Goal: Communication & Community: Answer question/provide support

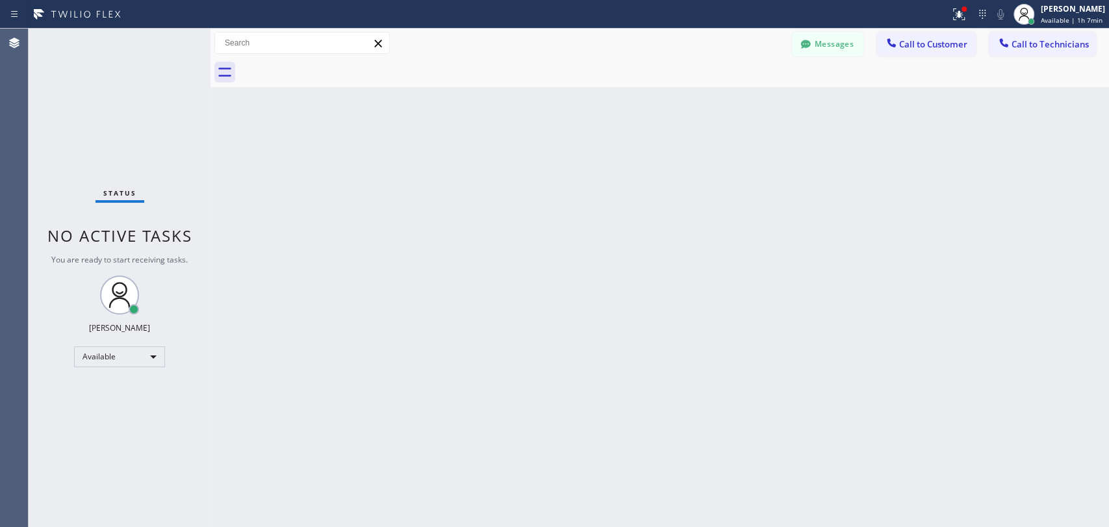
scroll to position [5940, 0]
click at [998, 290] on div "Back to Dashboard Change Sender ID Customers Technicians ML Mason Lykes 08/20 0…" at bounding box center [660, 278] width 899 height 498
click at [1025, 55] on button "Call to Technicians" at bounding box center [1042, 44] width 107 height 25
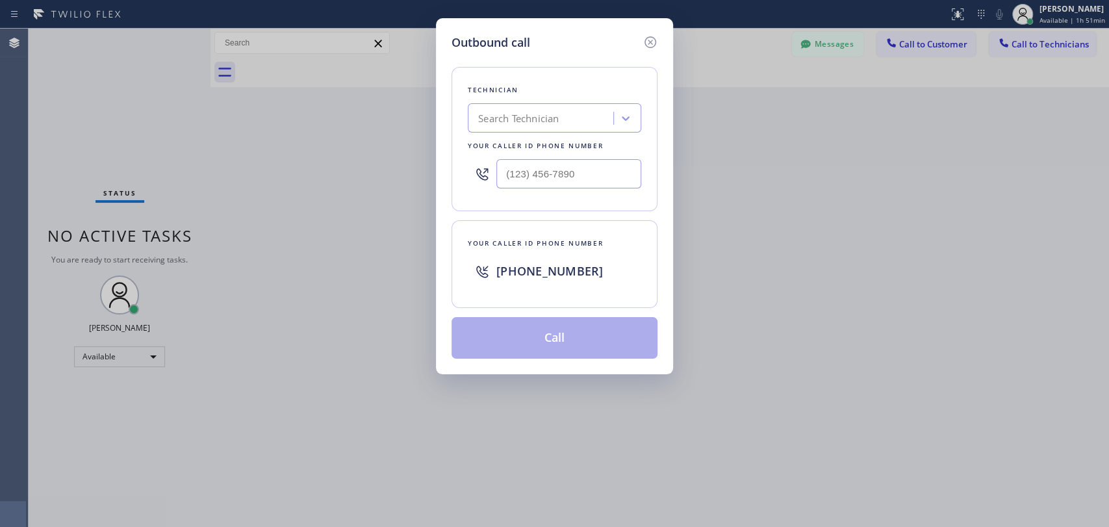
click at [544, 116] on div "Search Technician" at bounding box center [518, 118] width 81 height 15
type input "kev"
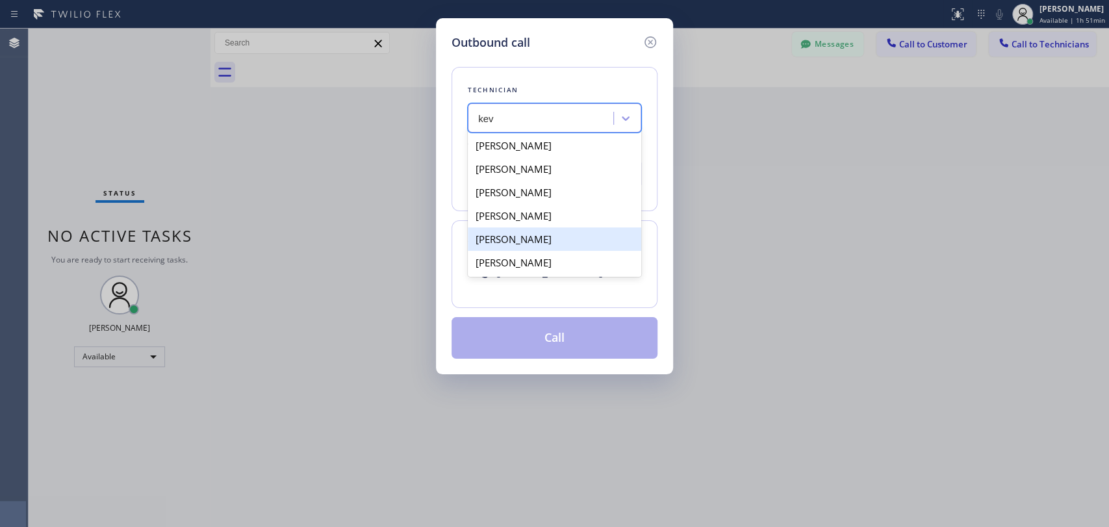
click at [553, 240] on div "Kevin Gibboney" at bounding box center [555, 238] width 174 height 23
type input "(714) 448-8313"
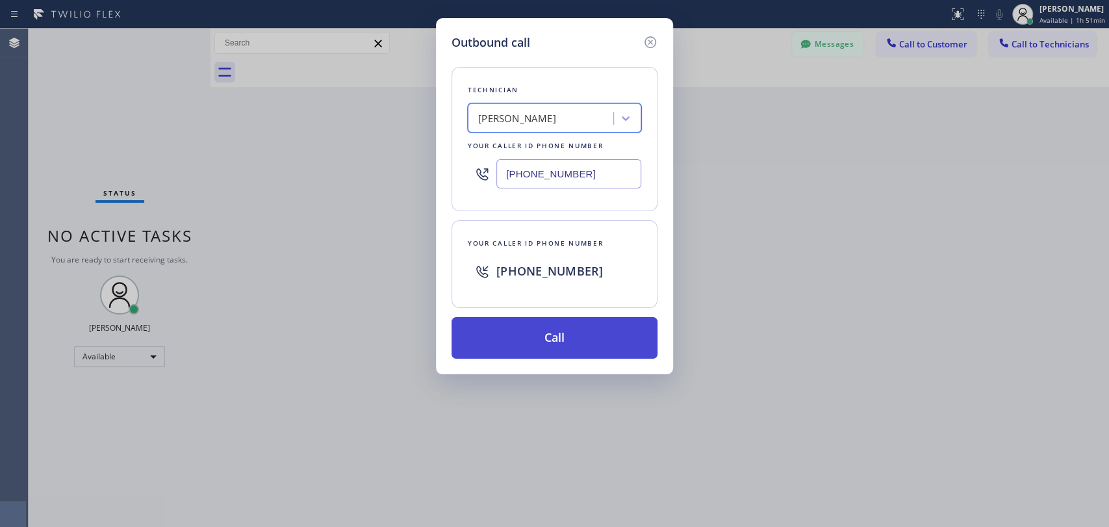
click at [567, 340] on button "Call" at bounding box center [555, 338] width 206 height 42
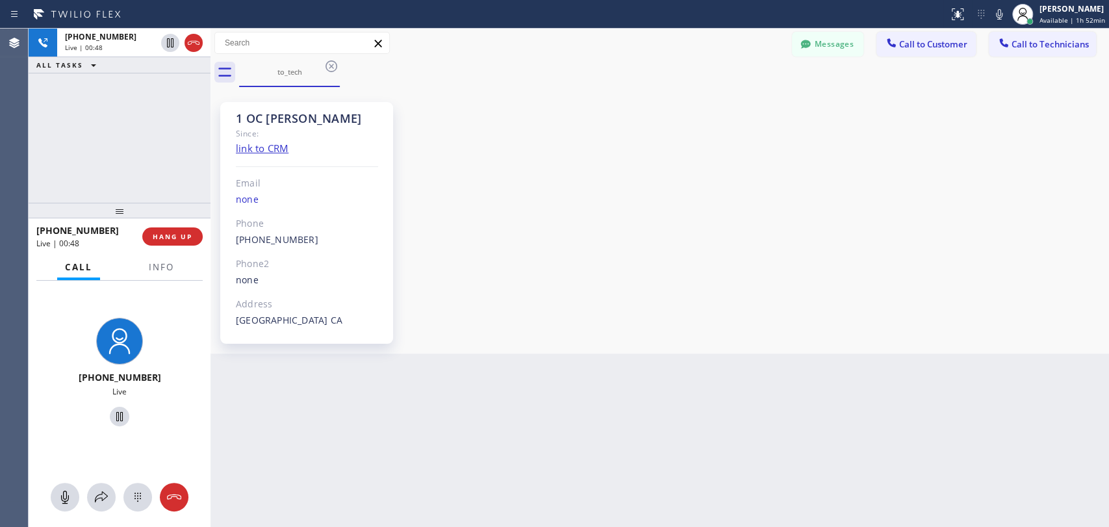
click at [1053, 318] on div "1 OC Kevin Since: link to CRM Email none Phone (714) 448-8313 Outbound call Tec…" at bounding box center [660, 220] width 892 height 260
click at [131, 142] on div "+17144488313 Live | 00:51 ALL TASKS ALL TASKS ACTIVE TASKS TASKS IN WRAP UP" at bounding box center [120, 116] width 182 height 174
click at [176, 240] on span "HANG UP" at bounding box center [173, 236] width 40 height 9
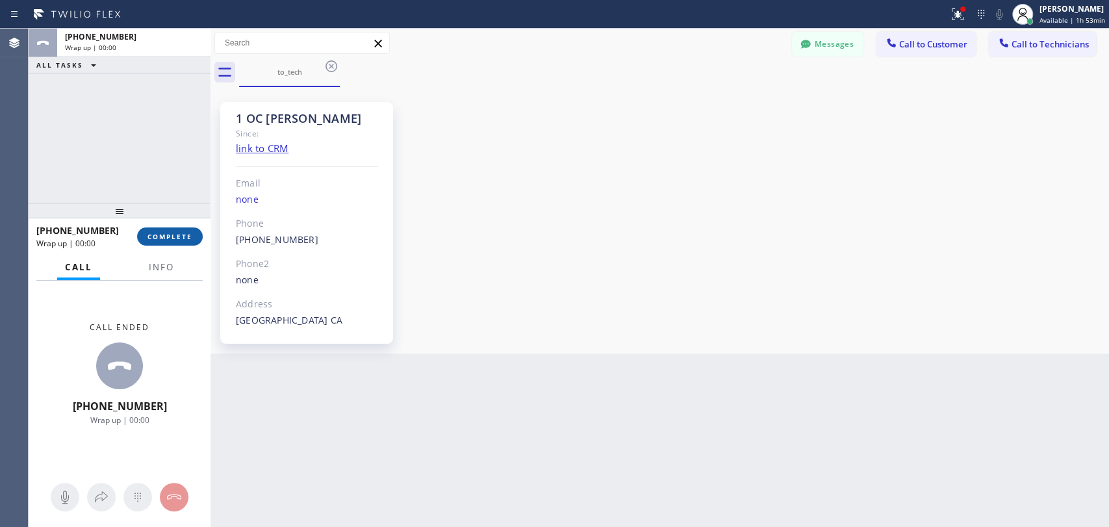
click at [175, 240] on span "COMPLETE" at bounding box center [170, 236] width 45 height 9
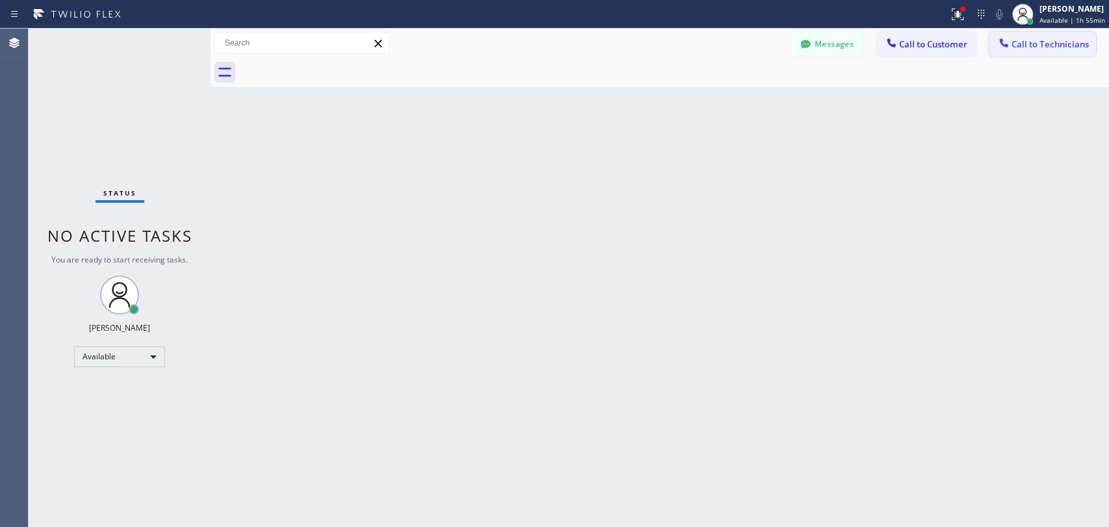
click at [1020, 47] on span "Call to Technicians" at bounding box center [1050, 44] width 77 height 12
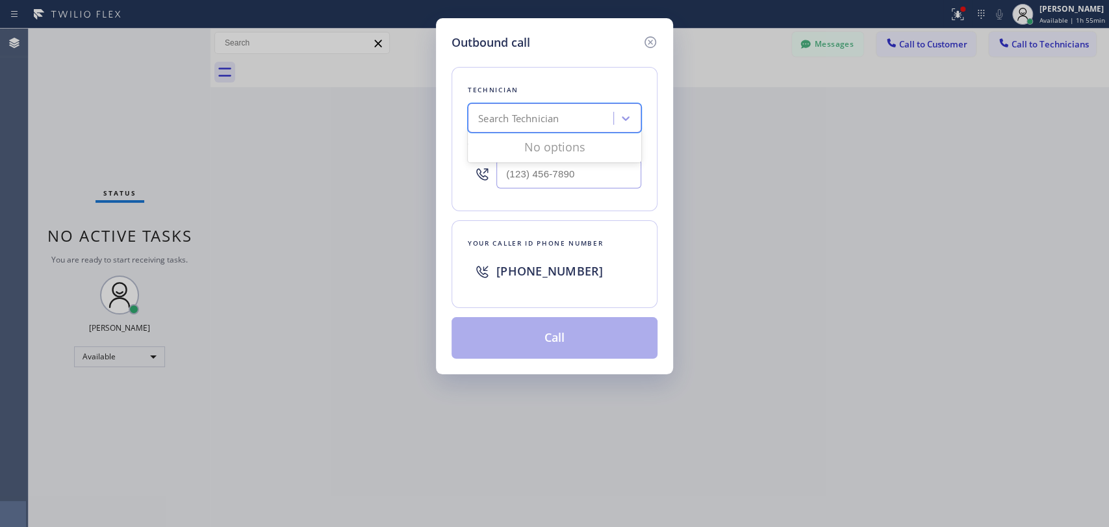
click at [558, 118] on div "Search Technician" at bounding box center [518, 118] width 81 height 15
type input "arm"
click at [548, 150] on div "Armen Gevorgyan" at bounding box center [555, 145] width 174 height 23
type input "(818) 302-5971"
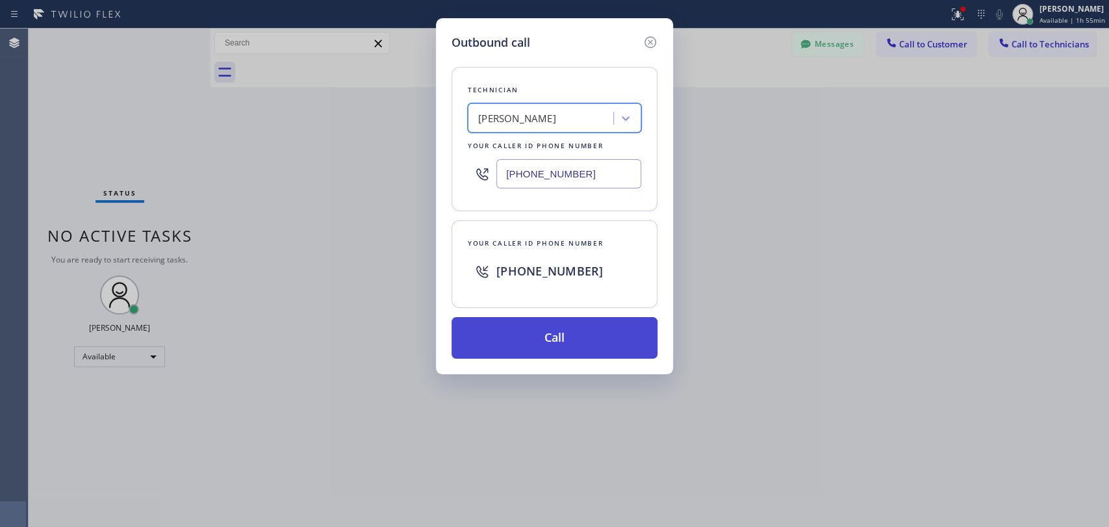
click at [548, 334] on button "Call" at bounding box center [555, 338] width 206 height 42
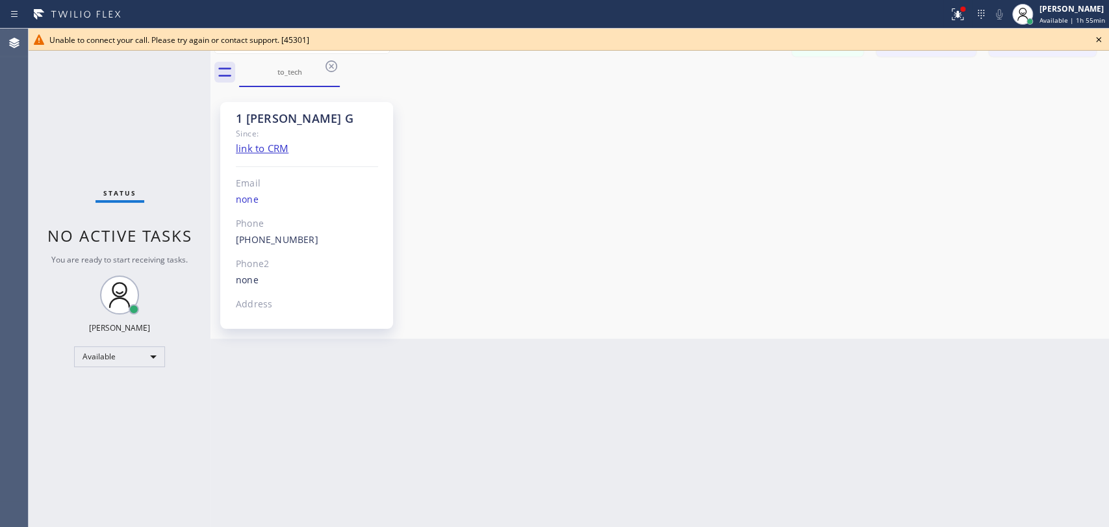
scroll to position [2451, 0]
click at [332, 68] on icon at bounding box center [332, 66] width 16 height 16
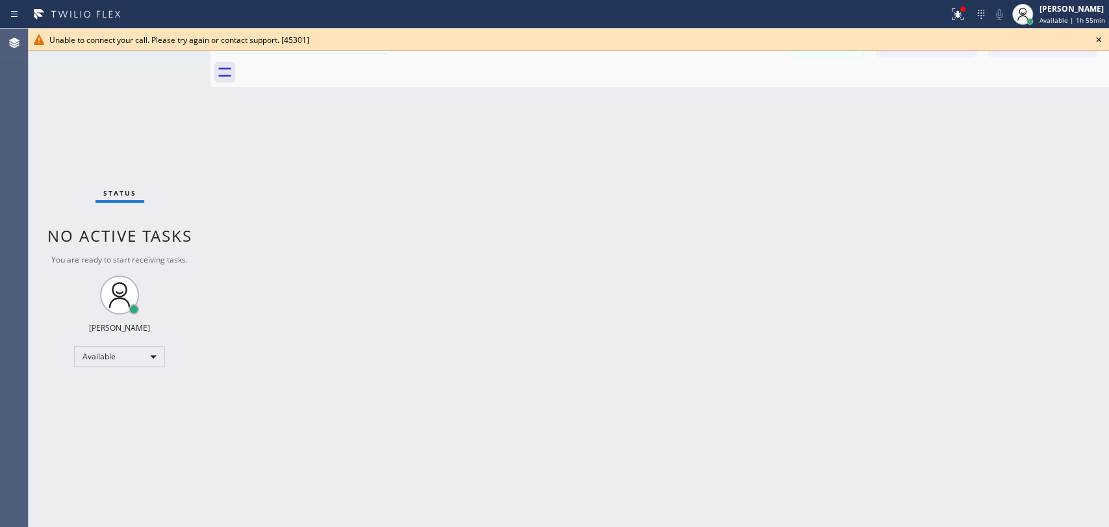
click at [1089, 38] on div "Unable to connect your call. Please try again or contact support. [45301]" at bounding box center [569, 40] width 1081 height 22
click at [1095, 37] on icon at bounding box center [1099, 40] width 16 height 16
click at [1100, 37] on icon at bounding box center [1099, 40] width 16 height 16
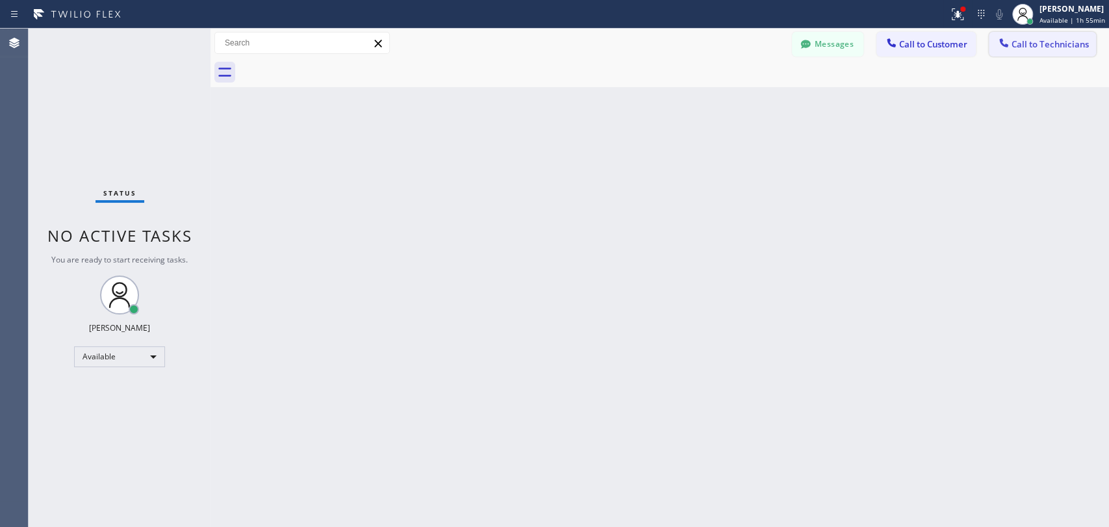
click at [1037, 49] on span "Call to Technicians" at bounding box center [1050, 44] width 77 height 12
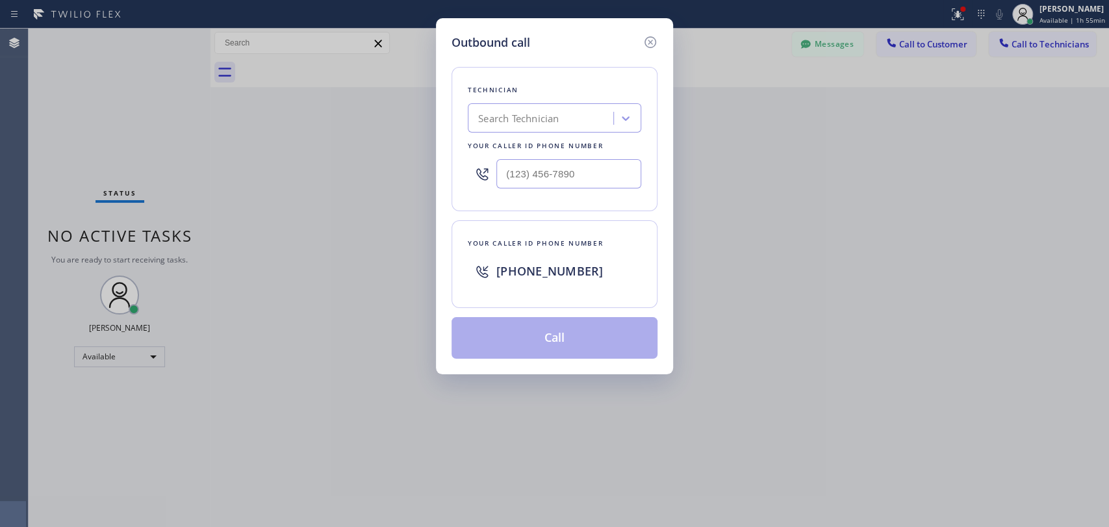
click at [546, 114] on div "Search Technician" at bounding box center [518, 118] width 81 height 15
type input "arm"
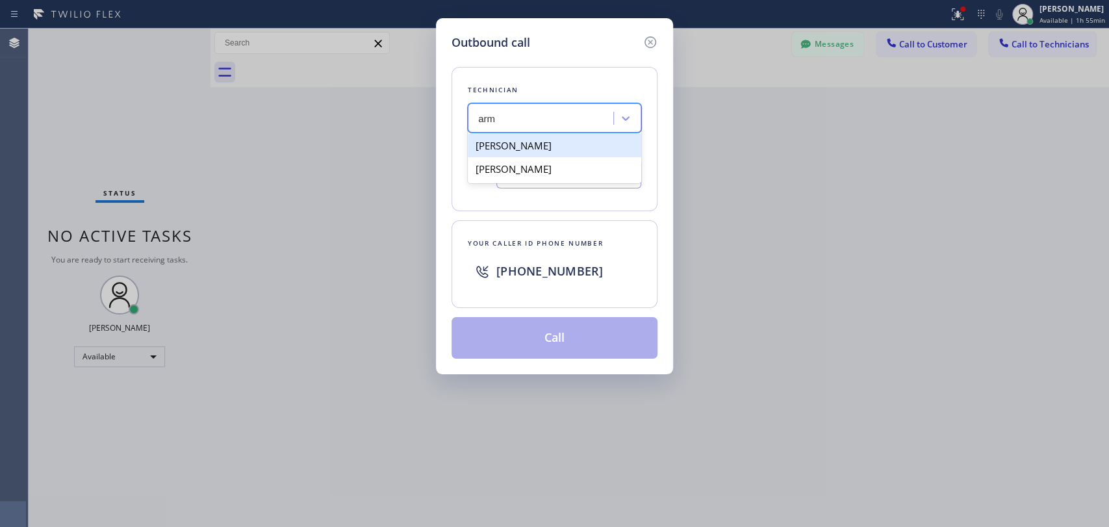
click at [577, 144] on div "Armen Gevorgyan" at bounding box center [555, 145] width 174 height 23
type input "(818) 302-5971"
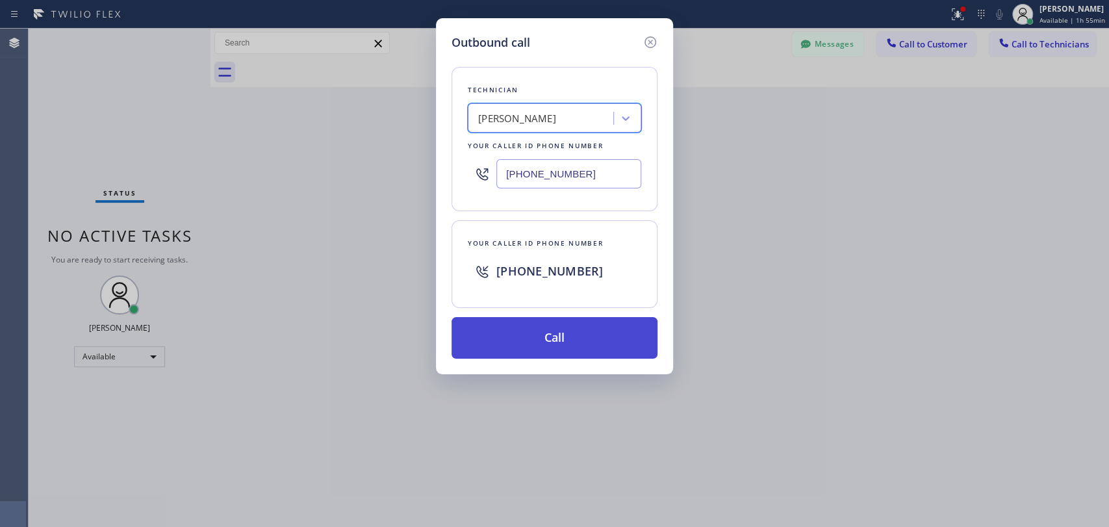
click at [561, 335] on button "Call" at bounding box center [555, 338] width 206 height 42
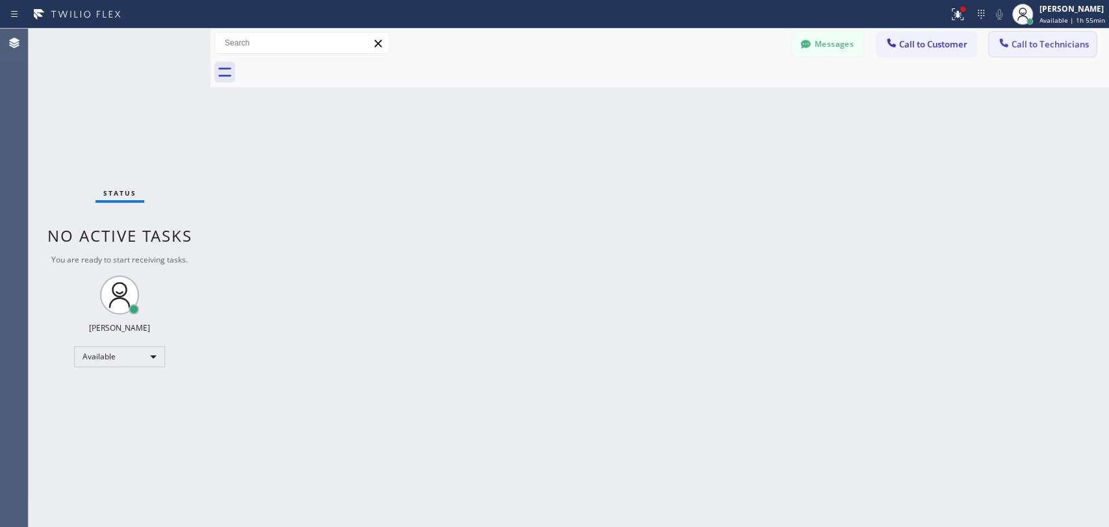
click at [1030, 43] on span "Call to Technicians" at bounding box center [1050, 44] width 77 height 12
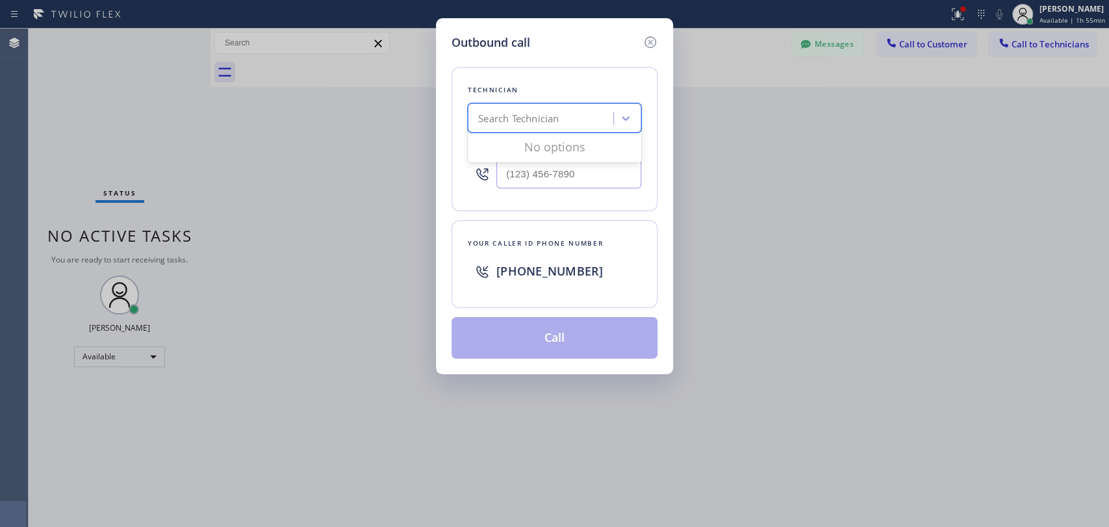
click at [548, 118] on div "Search Technician" at bounding box center [518, 118] width 81 height 15
type input "arm"
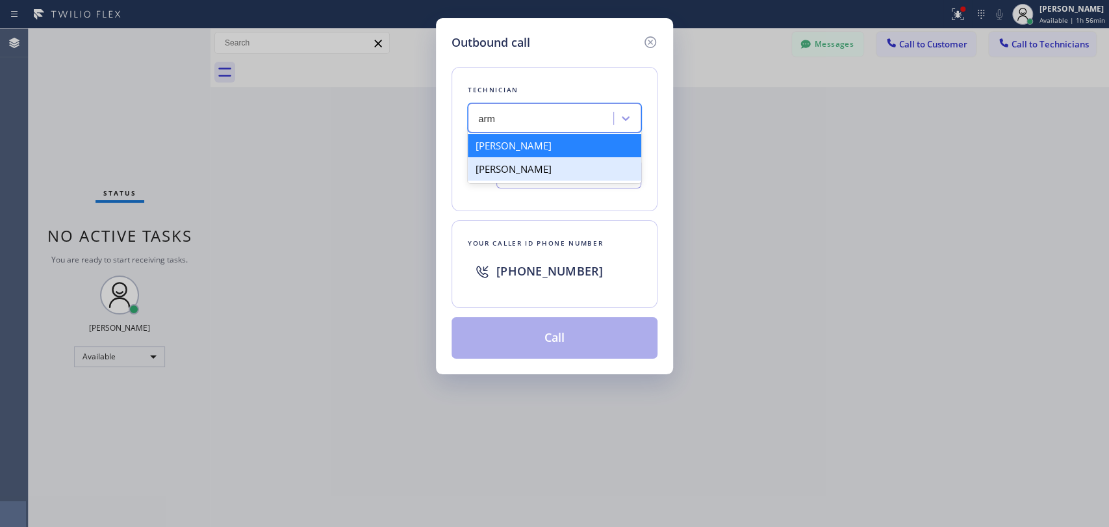
click at [545, 171] on div "Arman Adamyan" at bounding box center [555, 168] width 174 height 23
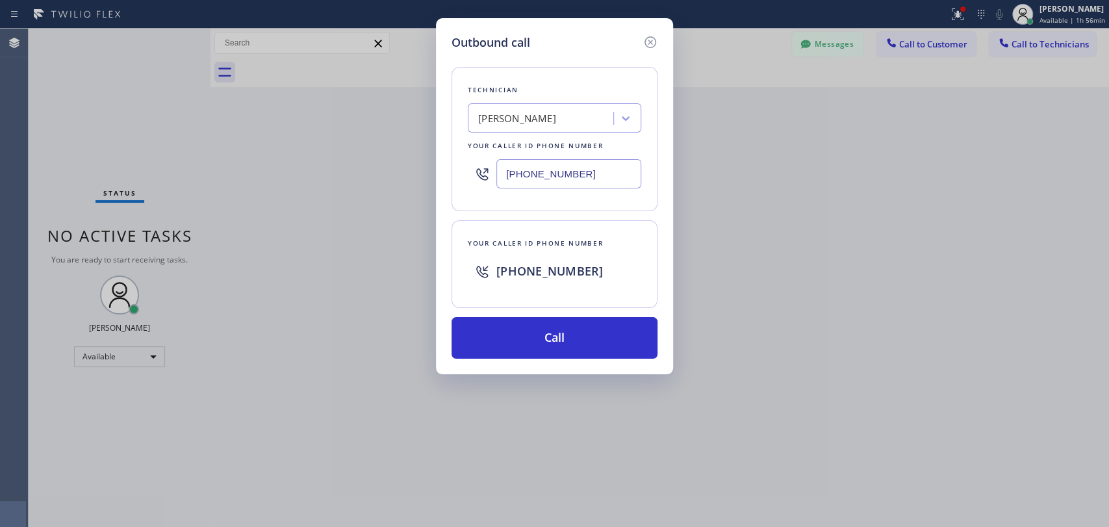
drag, startPoint x: 545, startPoint y: 171, endPoint x: 547, endPoint y: 141, distance: 30.0
click at [546, 159] on input "(818) 268-0372" at bounding box center [568, 173] width 145 height 29
click at [548, 115] on div "Arman Adamyan" at bounding box center [517, 118] width 78 height 15
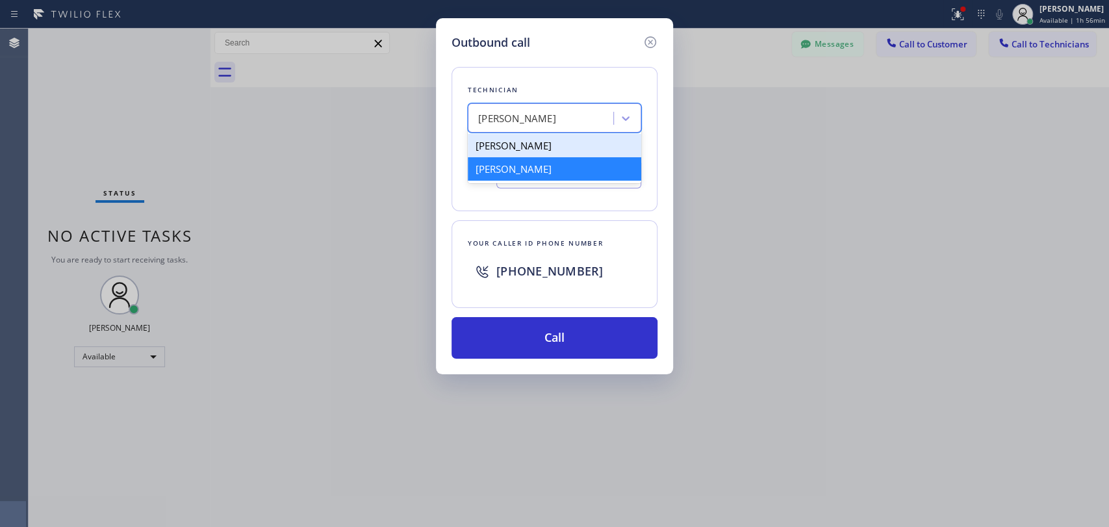
click at [550, 151] on div "Armen Gevorgyan" at bounding box center [555, 145] width 174 height 23
type input "(818) 302-5971"
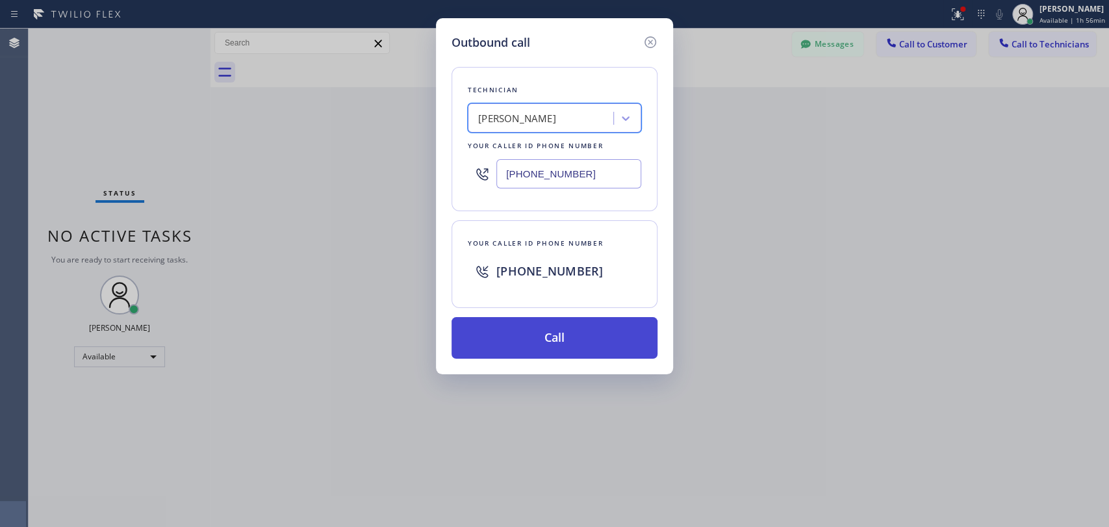
click at [527, 350] on button "Call" at bounding box center [555, 338] width 206 height 42
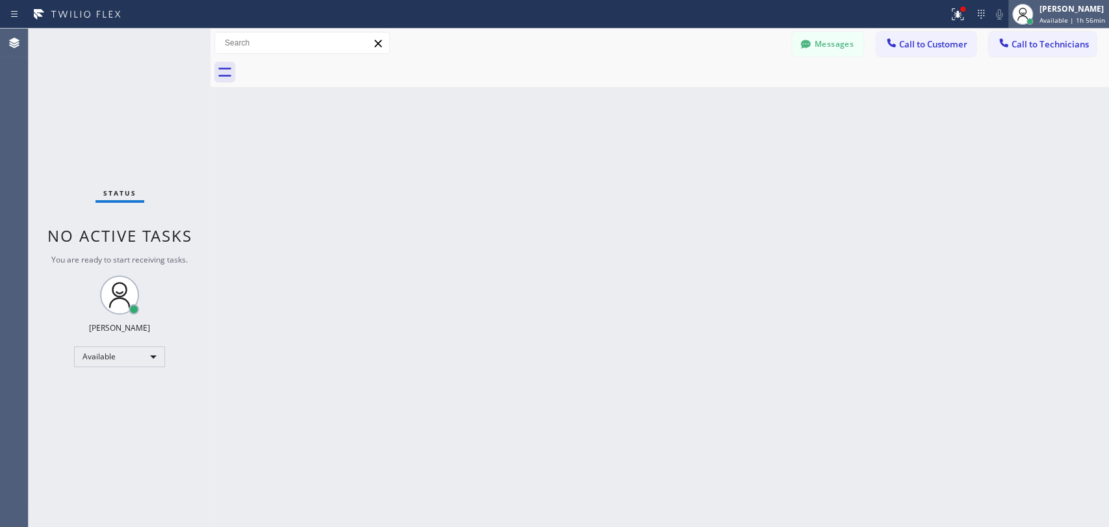
click at [1040, 17] on span "Available | 1h 56min" at bounding box center [1073, 20] width 66 height 9
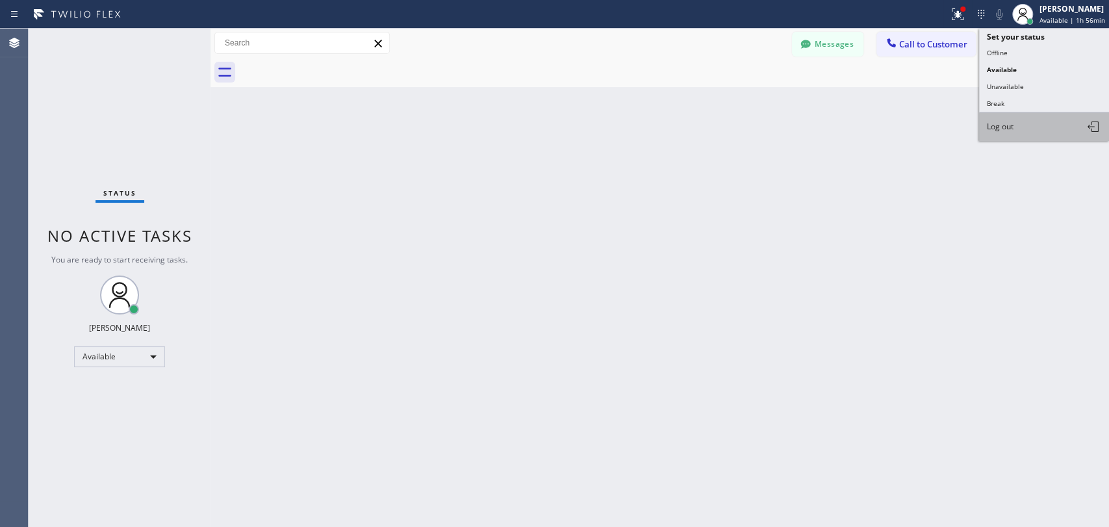
click at [997, 116] on button "Log out" at bounding box center [1044, 126] width 130 height 29
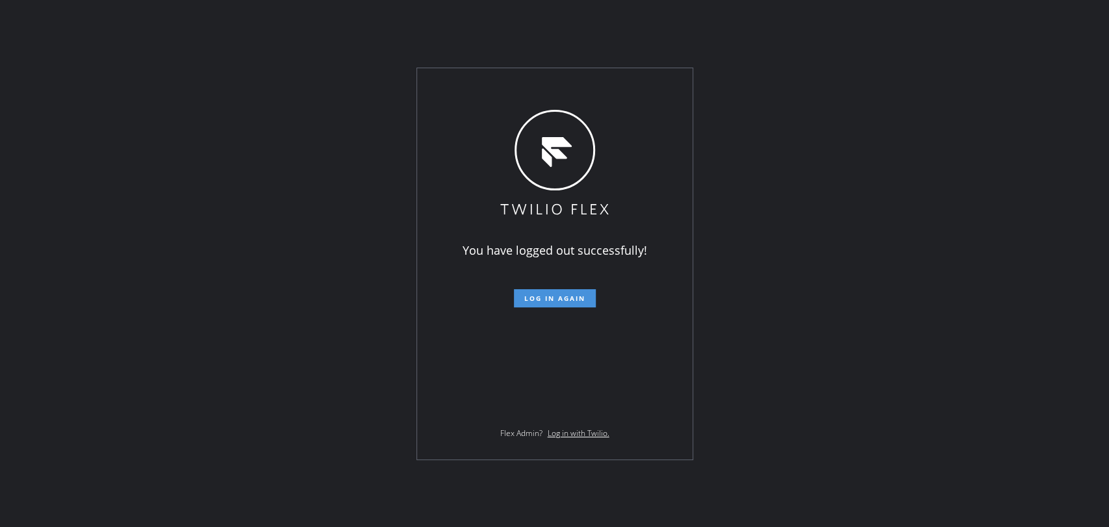
click at [547, 292] on button "Log in again" at bounding box center [555, 298] width 82 height 18
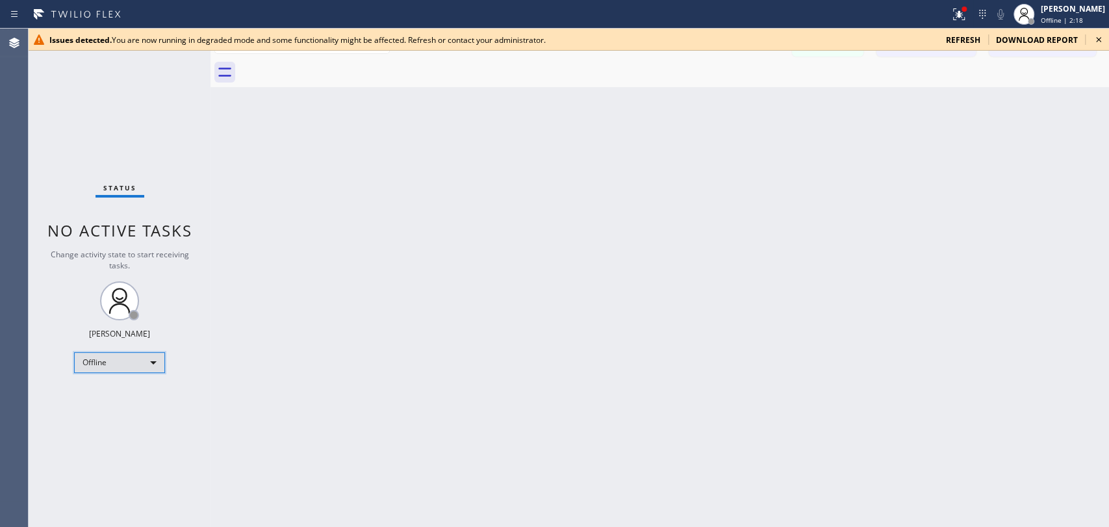
click at [130, 360] on div "Offline" at bounding box center [119, 362] width 91 height 21
click at [161, 357] on div at bounding box center [554, 263] width 1109 height 527
click at [151, 364] on div "Offline" at bounding box center [119, 362] width 91 height 21
click at [102, 398] on li "Available" at bounding box center [119, 395] width 88 height 16
click at [1098, 42] on icon at bounding box center [1099, 40] width 16 height 16
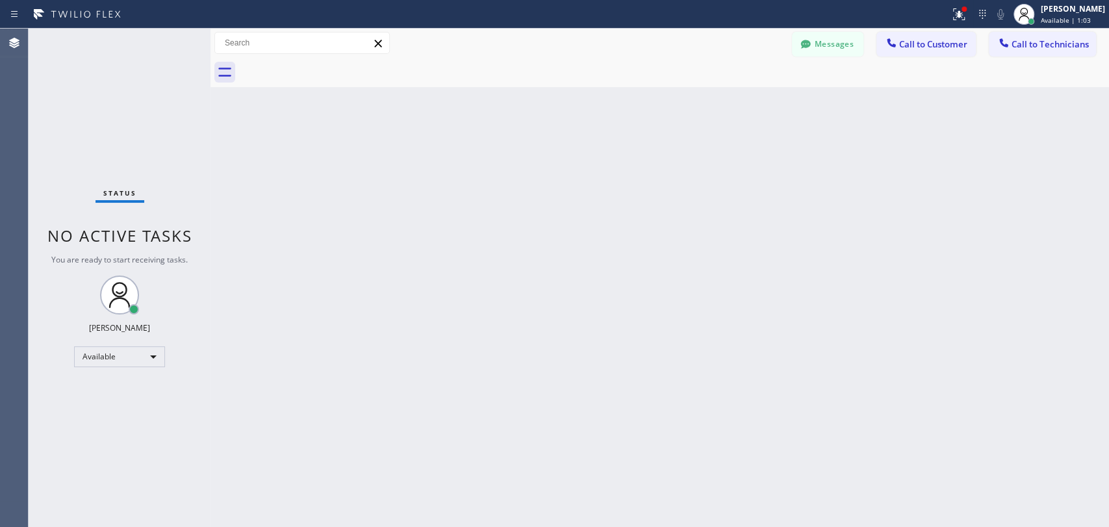
click at [1055, 225] on div "Back to Dashboard Change Sender ID Customers Technicians ML Mason Lykes 08/20 0…" at bounding box center [660, 278] width 899 height 498
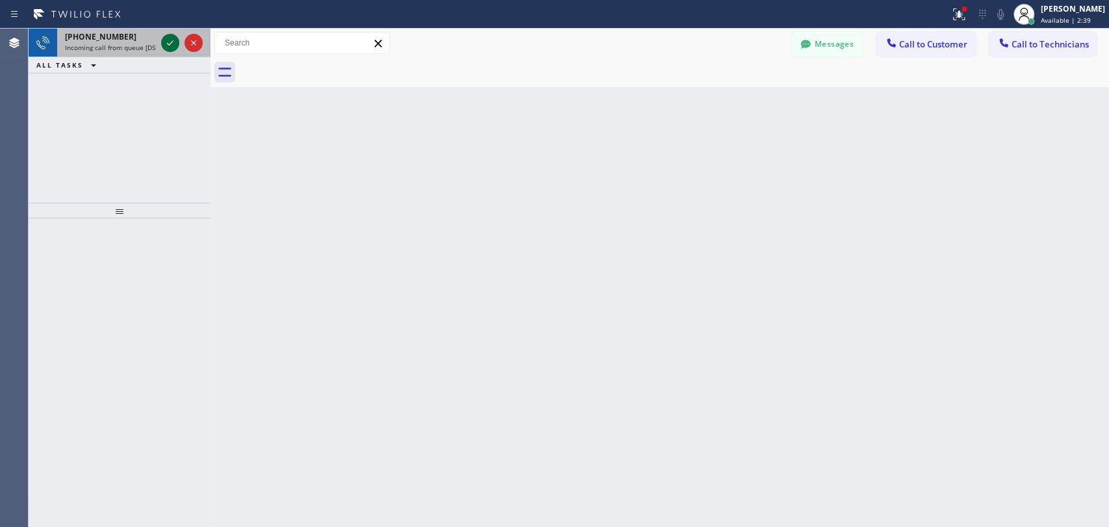
click at [172, 39] on icon at bounding box center [170, 43] width 16 height 16
click at [169, 39] on icon at bounding box center [170, 43] width 16 height 16
click at [174, 43] on icon at bounding box center [170, 43] width 16 height 16
click at [169, 45] on icon at bounding box center [170, 42] width 6 height 5
click at [167, 48] on icon at bounding box center [170, 43] width 16 height 16
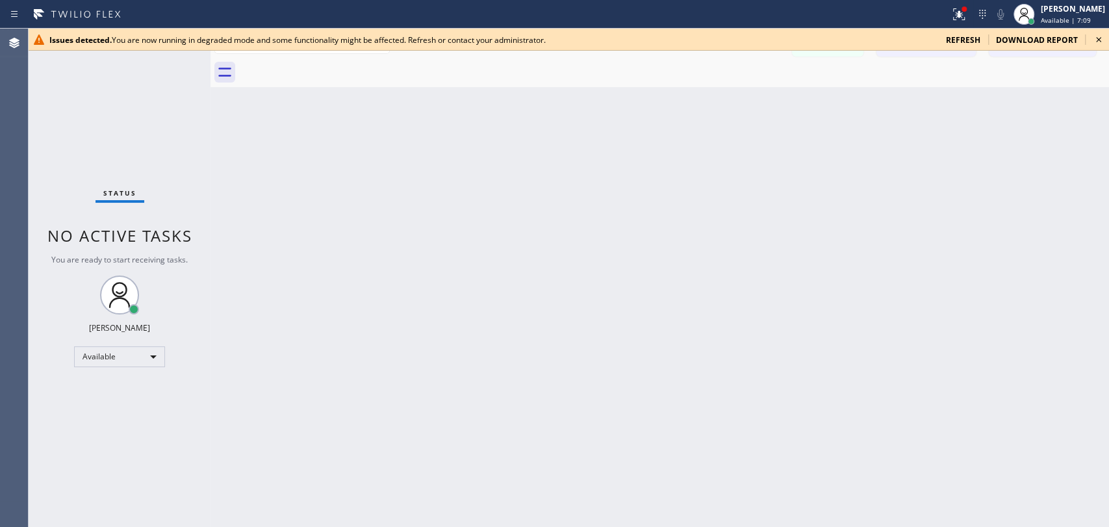
click at [1105, 42] on icon at bounding box center [1099, 40] width 16 height 16
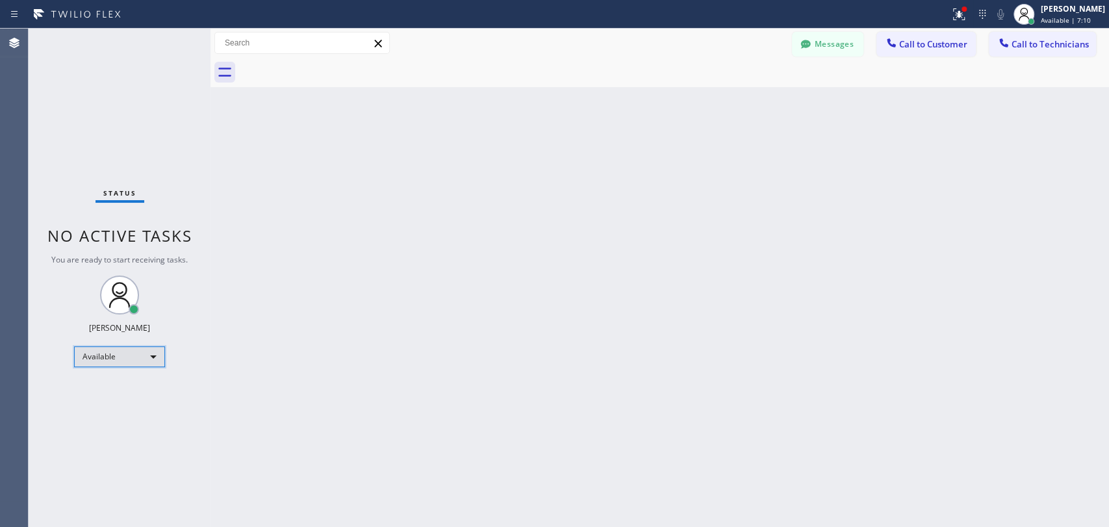
click at [122, 360] on div "Available" at bounding box center [119, 356] width 91 height 21
click at [107, 370] on li "Offline" at bounding box center [119, 374] width 88 height 16
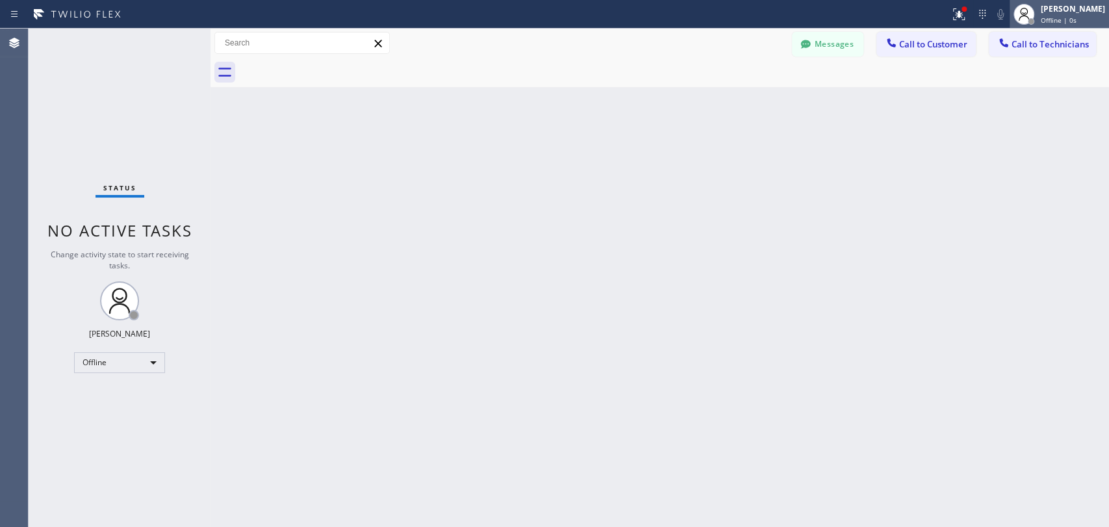
click at [1041, 19] on span "Offline | 0s" at bounding box center [1059, 20] width 36 height 9
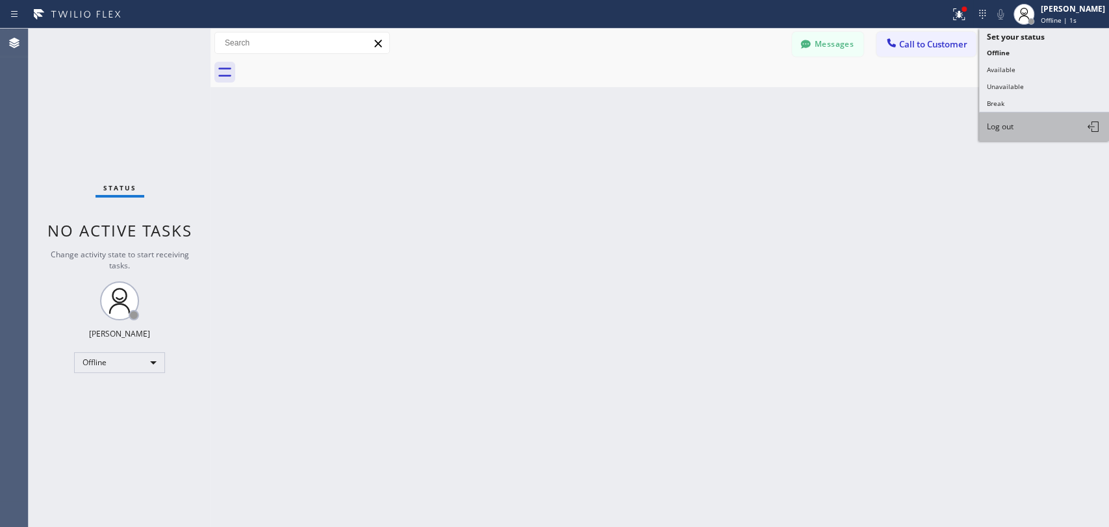
click at [1012, 121] on span "Log out" at bounding box center [1000, 126] width 27 height 11
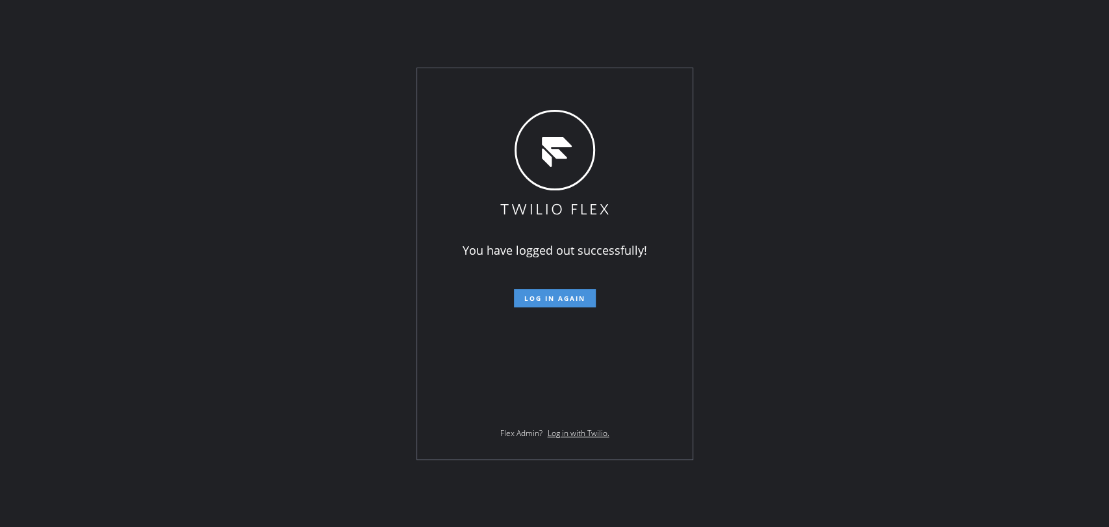
click at [546, 292] on button "Log in again" at bounding box center [555, 298] width 82 height 18
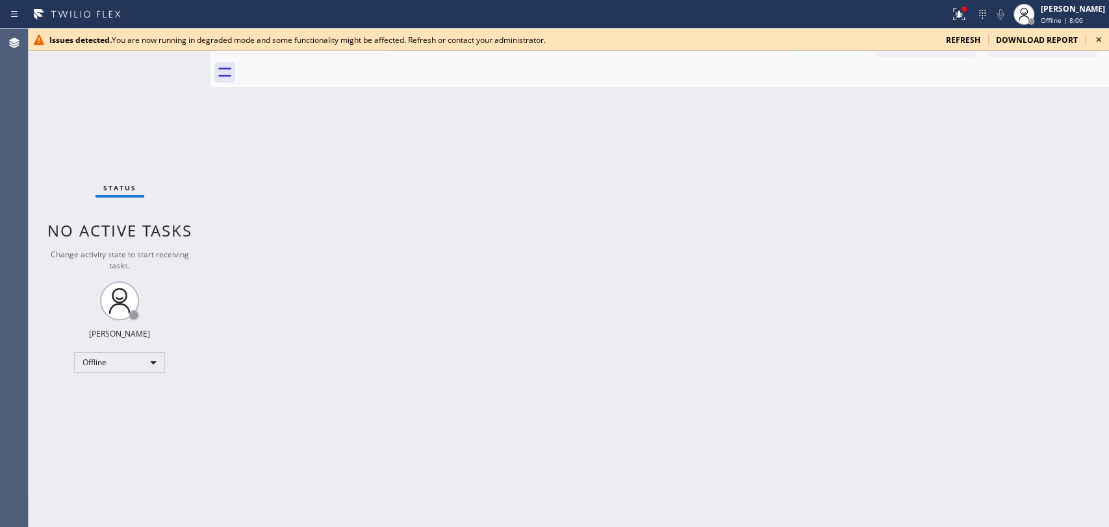
drag, startPoint x: 976, startPoint y: 228, endPoint x: 959, endPoint y: 75, distance: 154.3
click at [975, 224] on div "Back to Dashboard Change Sender ID Customers Technicians [PERSON_NAME] [DATE] 0…" at bounding box center [660, 278] width 899 height 498
click at [127, 358] on div "Offline" at bounding box center [119, 362] width 91 height 21
drag, startPoint x: 140, startPoint y: 398, endPoint x: 408, endPoint y: 277, distance: 294.0
click at [140, 398] on li "Available" at bounding box center [119, 395] width 88 height 16
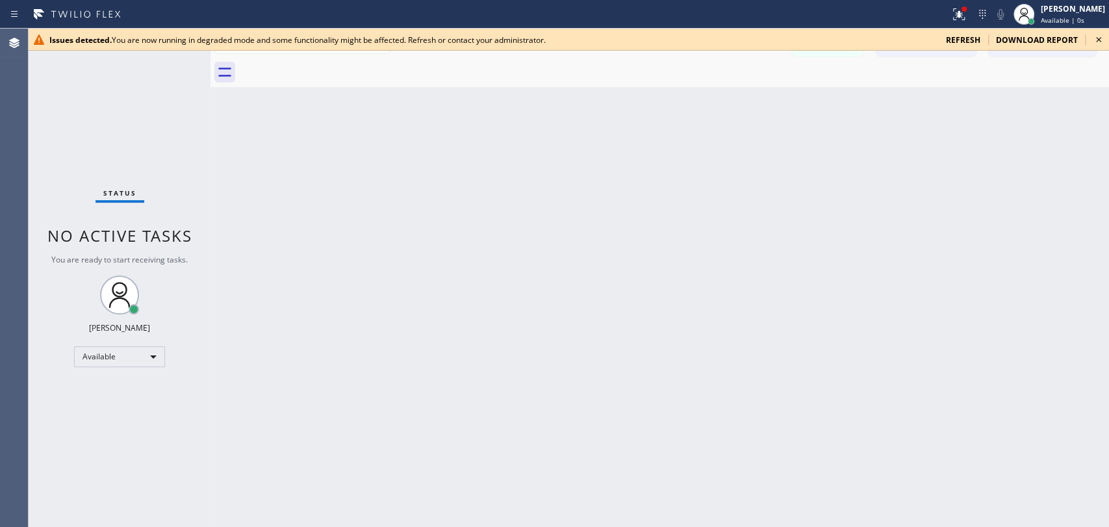
click at [1100, 42] on icon at bounding box center [1099, 40] width 16 height 16
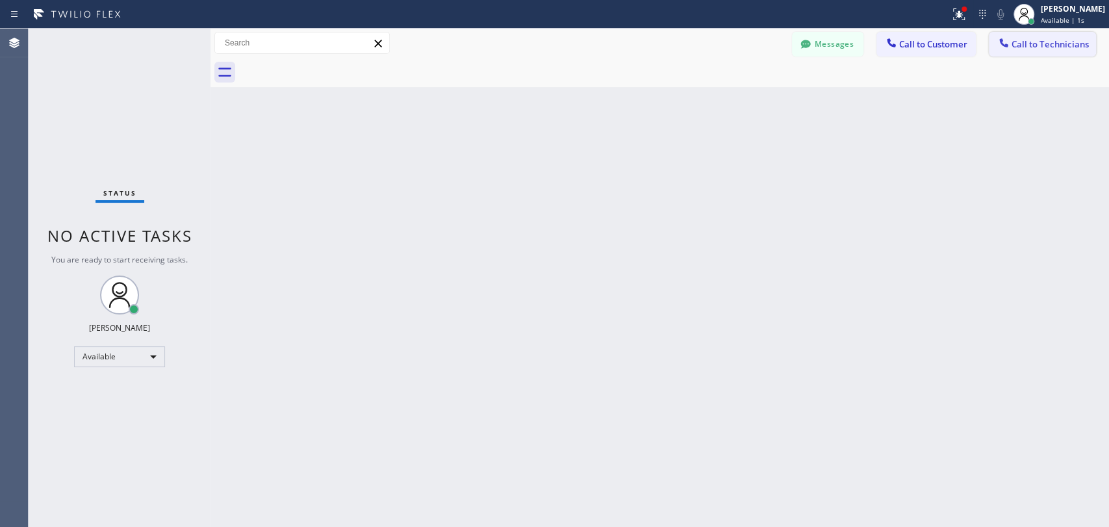
click at [1055, 42] on span "Call to Technicians" at bounding box center [1050, 44] width 77 height 12
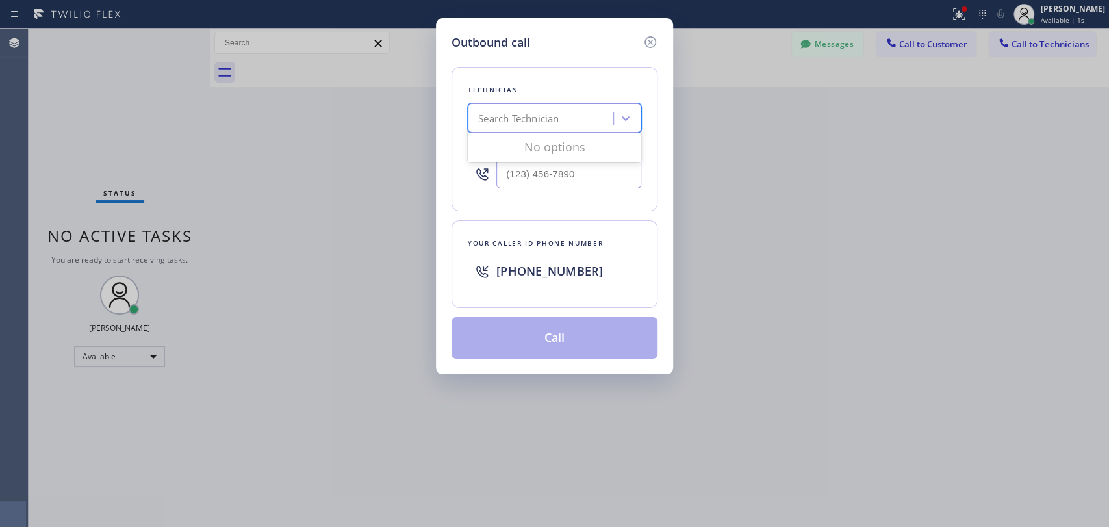
click at [562, 117] on div "Search Technician" at bounding box center [543, 118] width 142 height 23
type input "serg"
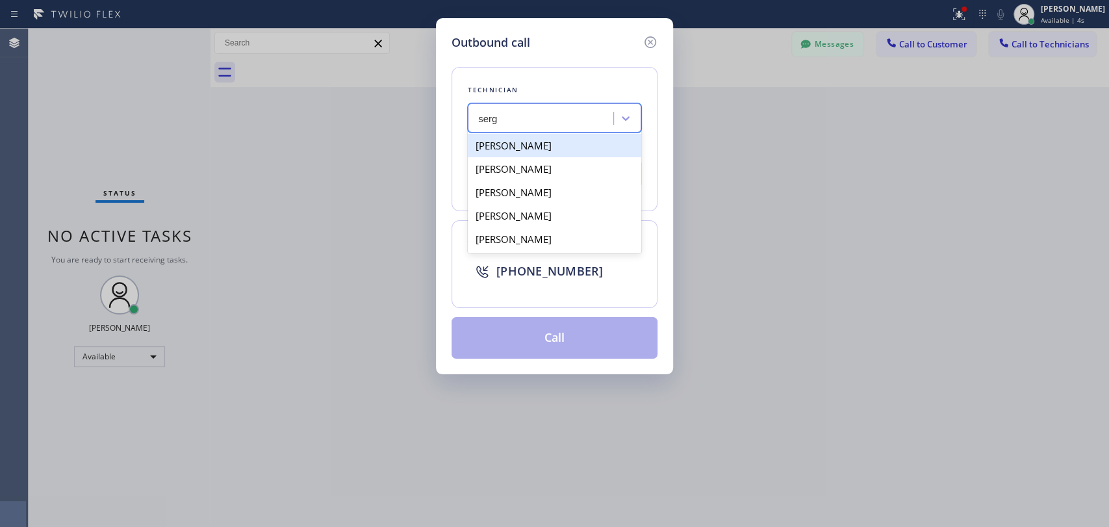
click at [556, 147] on div "[PERSON_NAME]" at bounding box center [555, 145] width 174 height 23
type input "(323) 304-1325"
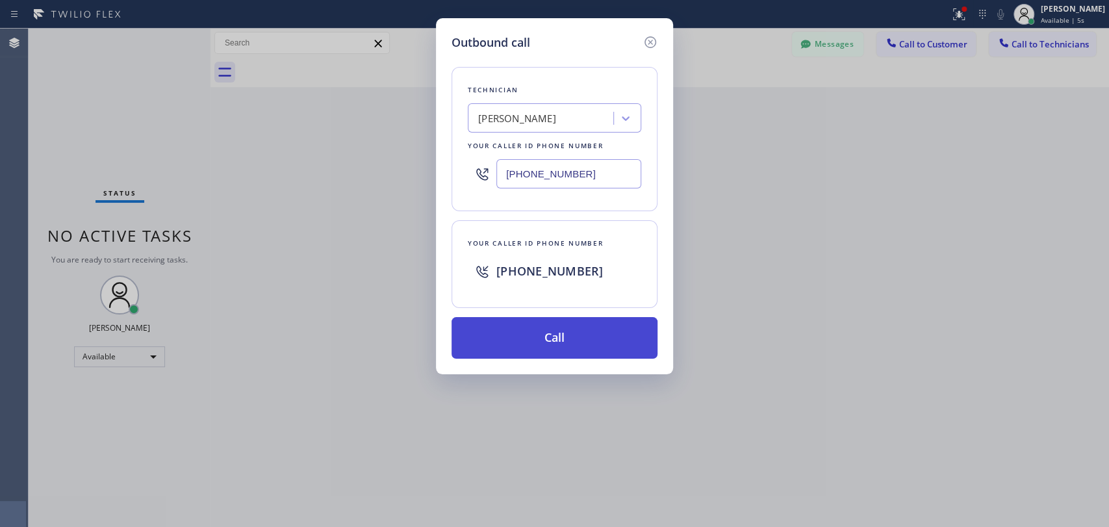
click at [587, 341] on button "Call" at bounding box center [555, 338] width 206 height 42
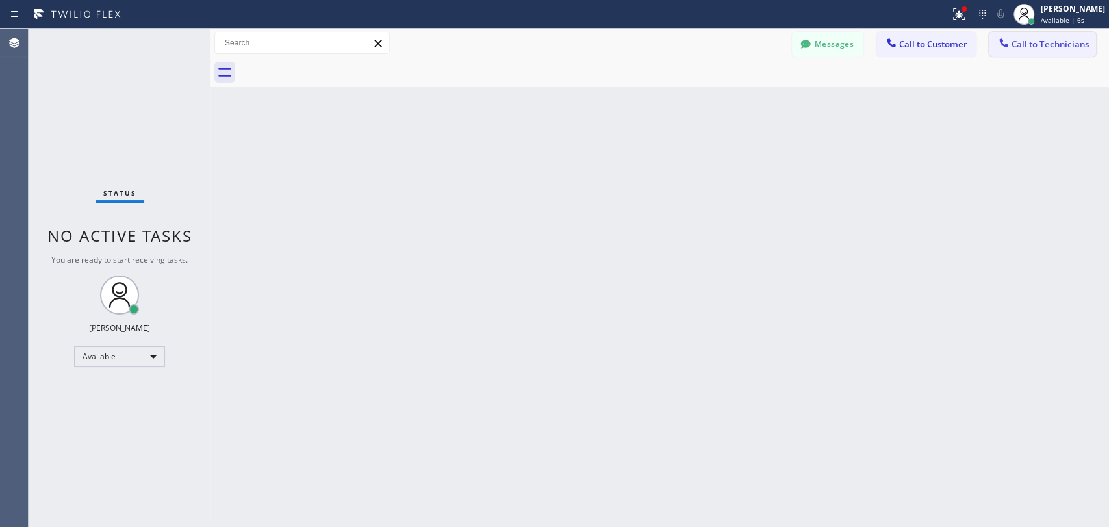
click at [1059, 45] on span "Call to Technicians" at bounding box center [1050, 44] width 77 height 12
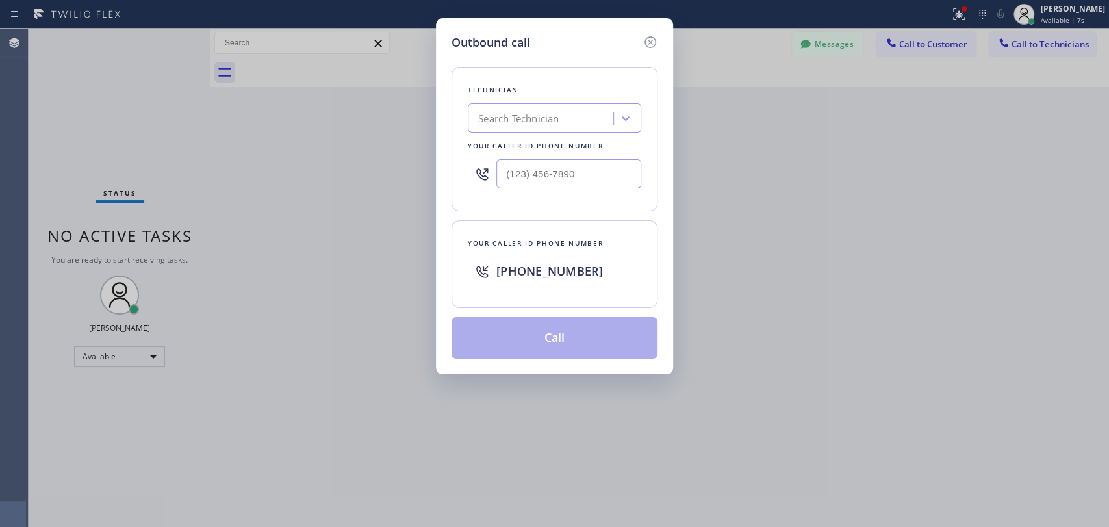
click at [551, 124] on div "Search Technician" at bounding box center [518, 118] width 81 height 15
type input "serg"
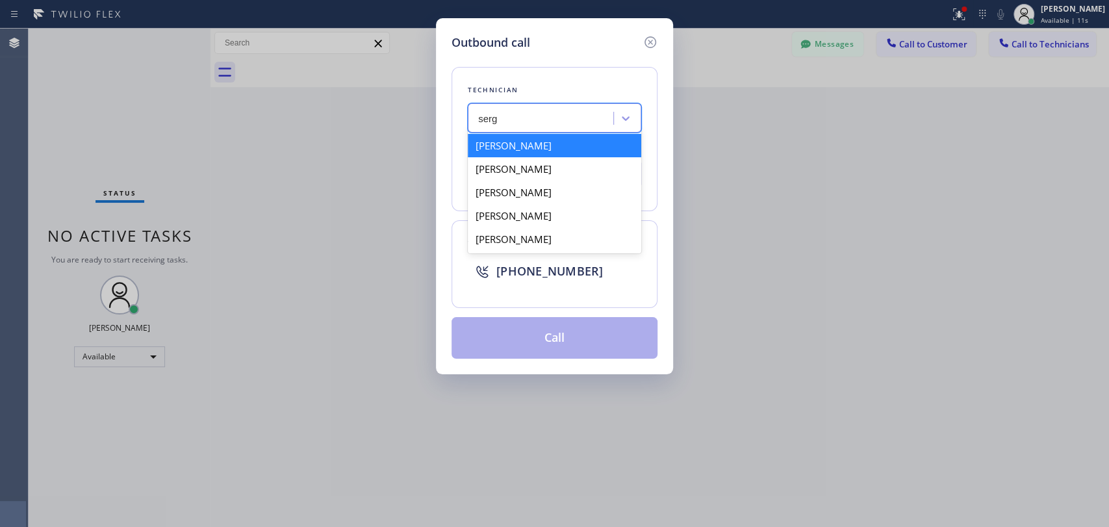
click at [548, 148] on div "[PERSON_NAME]" at bounding box center [555, 145] width 174 height 23
type input "(323) 304-1325"
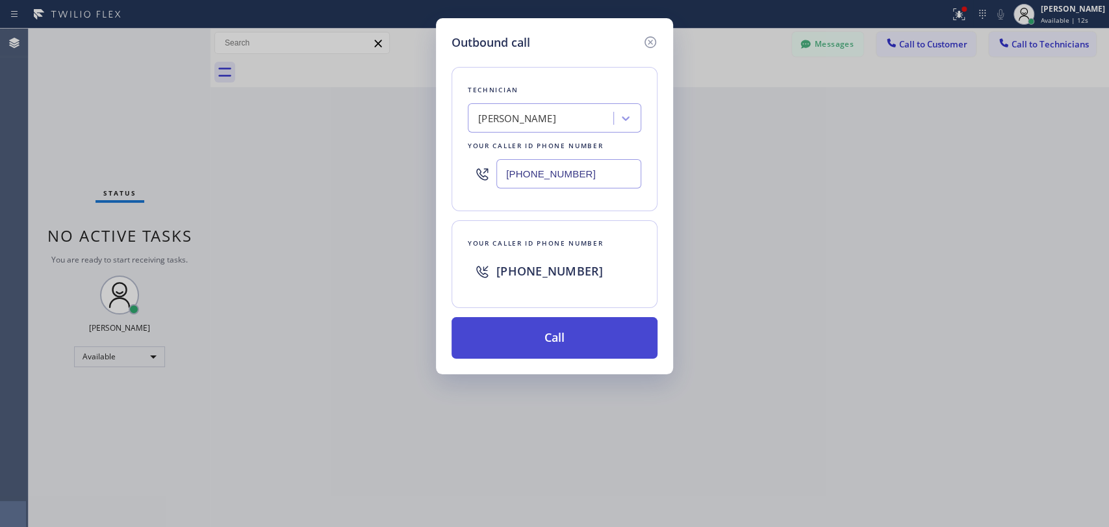
click at [571, 335] on button "Call" at bounding box center [555, 338] width 206 height 42
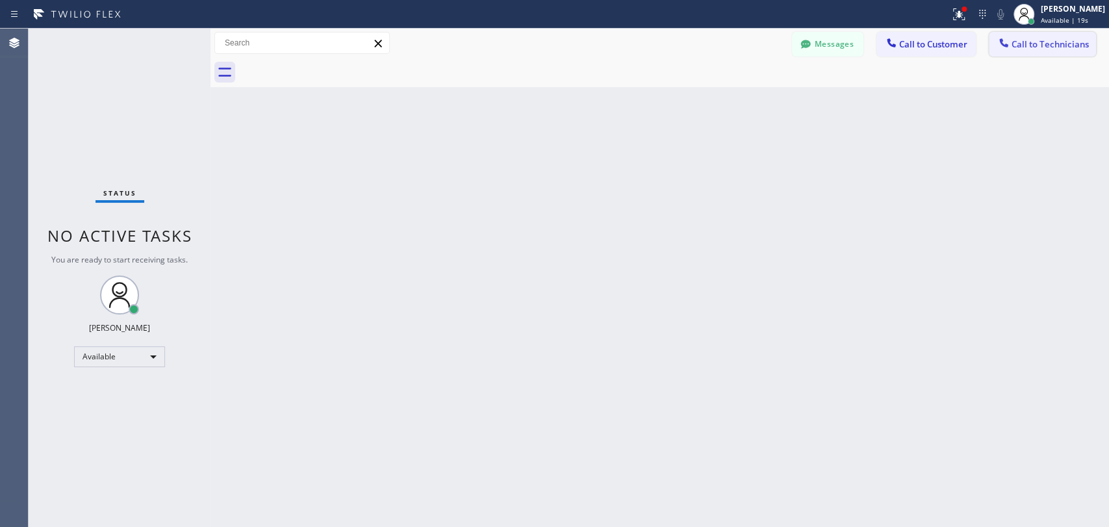
click at [1020, 47] on span "Call to Technicians" at bounding box center [1050, 44] width 77 height 12
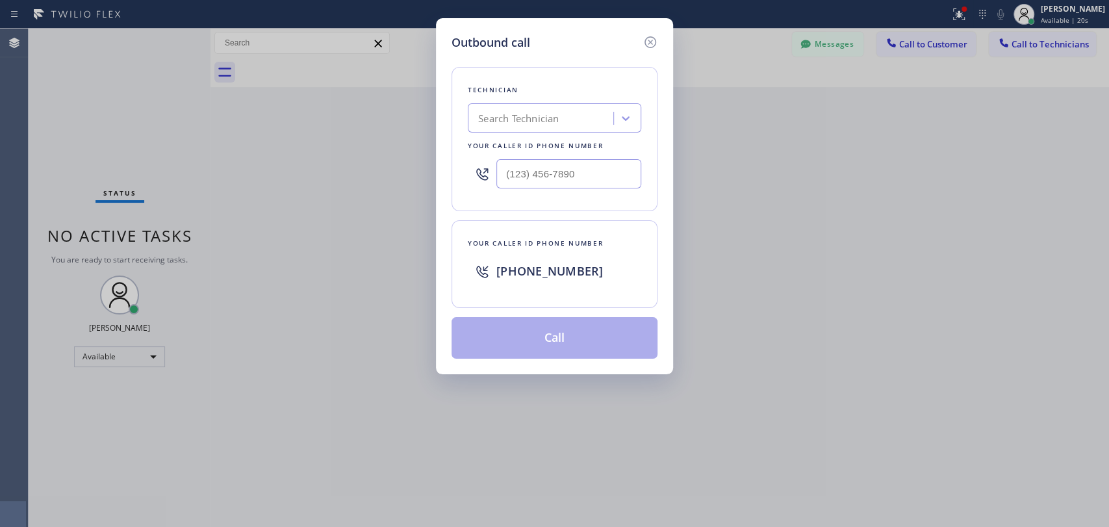
click at [550, 126] on div "Search Technician" at bounding box center [543, 118] width 142 height 23
type input "serg"
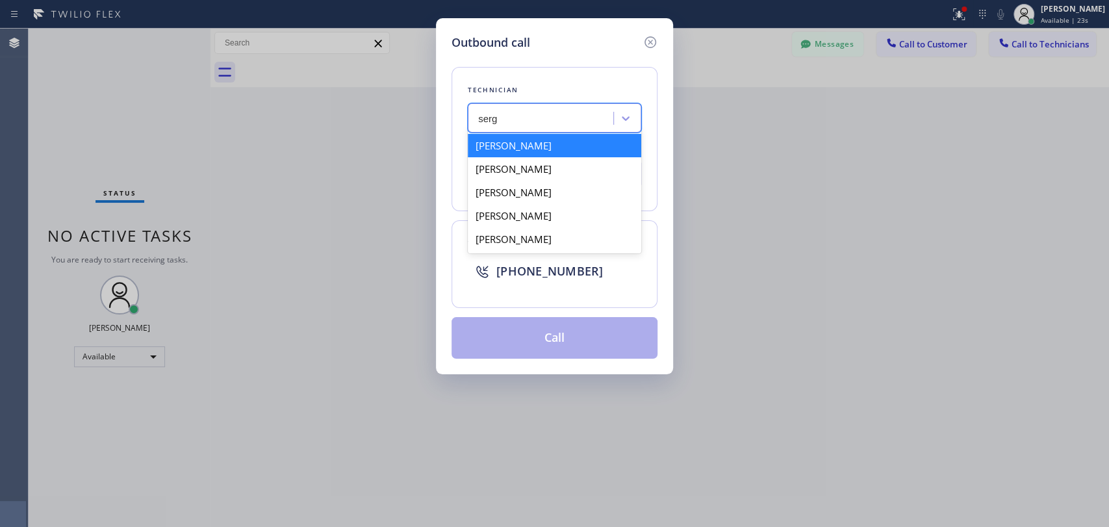
click at [580, 151] on div "[PERSON_NAME]" at bounding box center [555, 145] width 174 height 23
type input "(323) 304-1325"
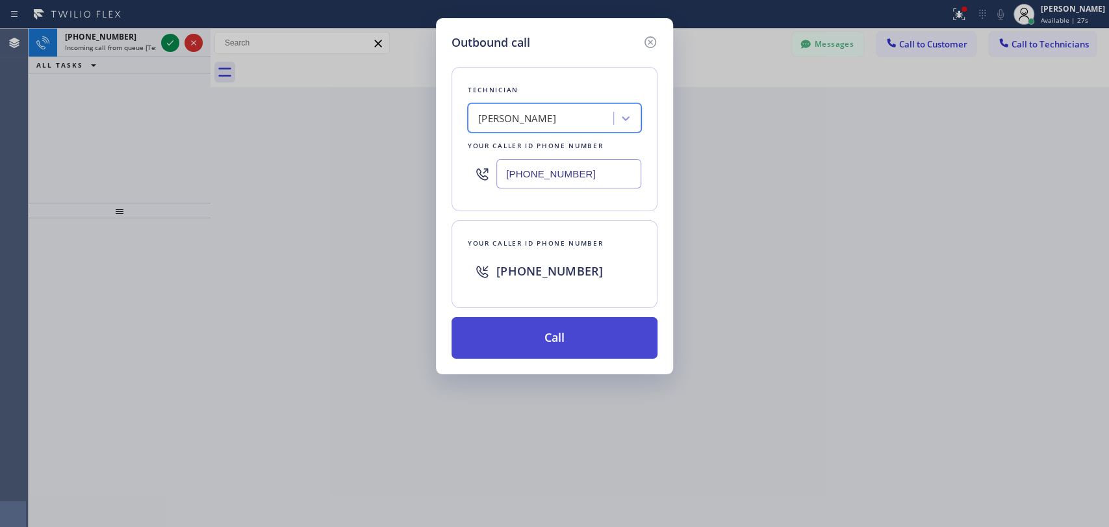
click at [577, 337] on button "Call" at bounding box center [555, 338] width 206 height 42
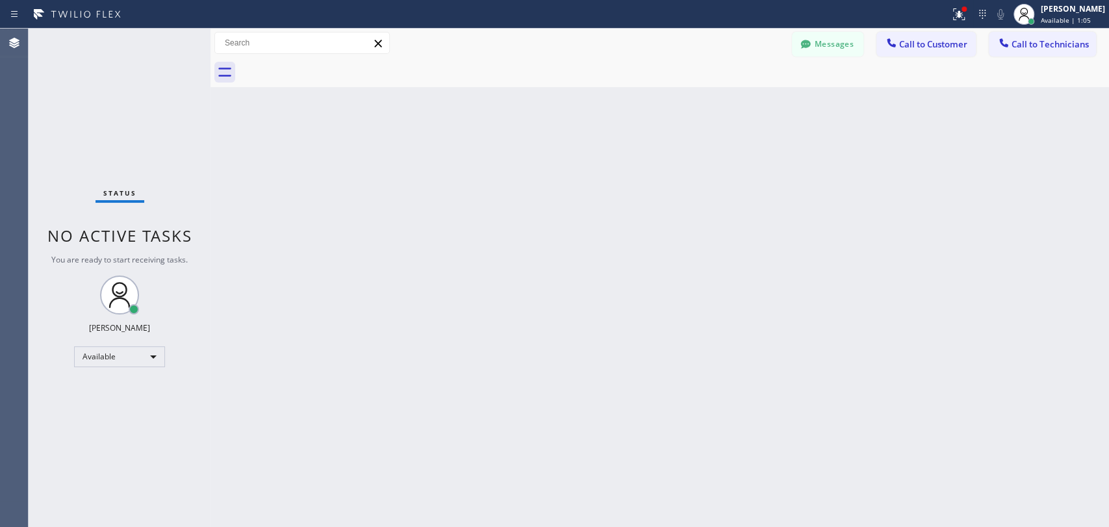
click at [1036, 271] on div "Back to Dashboard Change Sender ID Customers Technicians [PERSON_NAME] [DATE] 0…" at bounding box center [660, 278] width 899 height 498
click at [1022, 248] on div "Back to Dashboard Change Sender ID Customers Technicians [PERSON_NAME] [DATE] 0…" at bounding box center [660, 278] width 899 height 498
click at [1043, 53] on button "Call to Technicians" at bounding box center [1042, 44] width 107 height 25
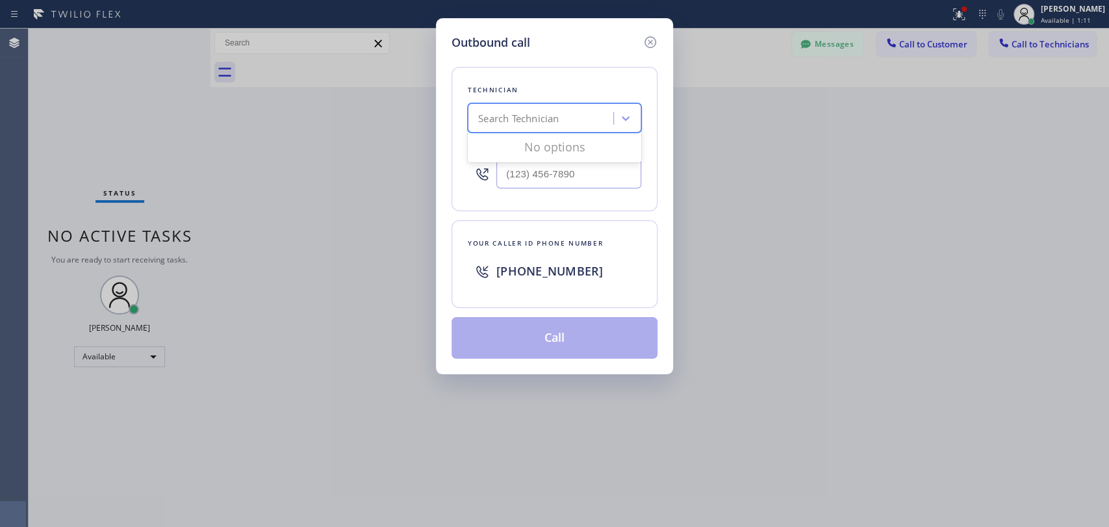
click at [554, 114] on div "Search Technician" at bounding box center [518, 118] width 81 height 15
type input "serg"
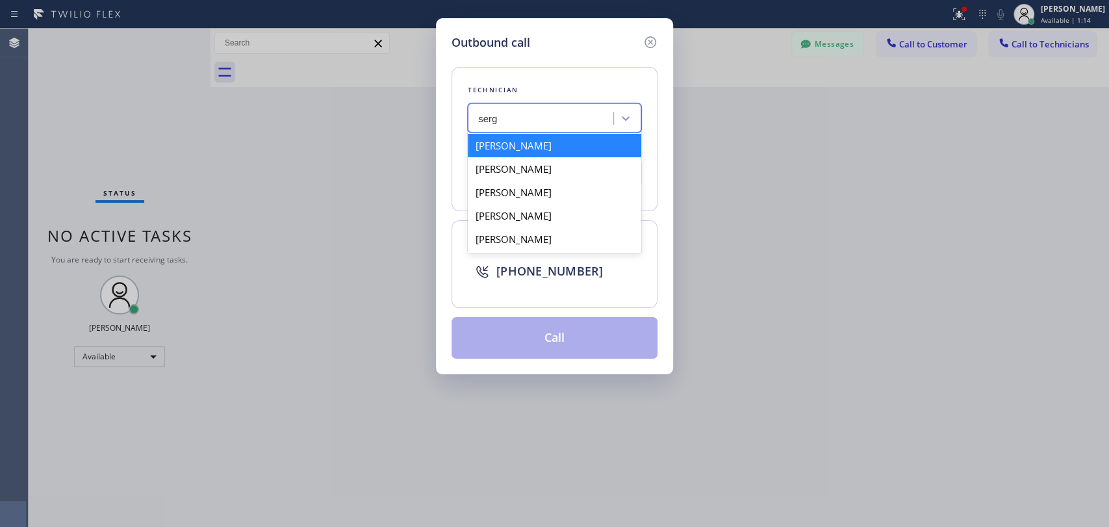
click at [548, 151] on div "[PERSON_NAME]" at bounding box center [555, 145] width 174 height 23
type input "(323) 304-1325"
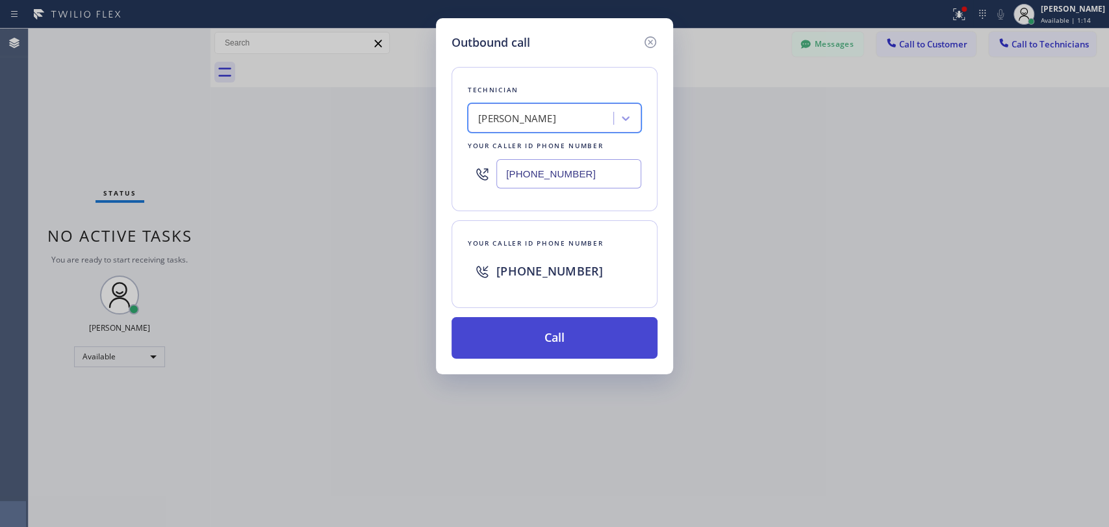
click at [551, 329] on button "Call" at bounding box center [555, 338] width 206 height 42
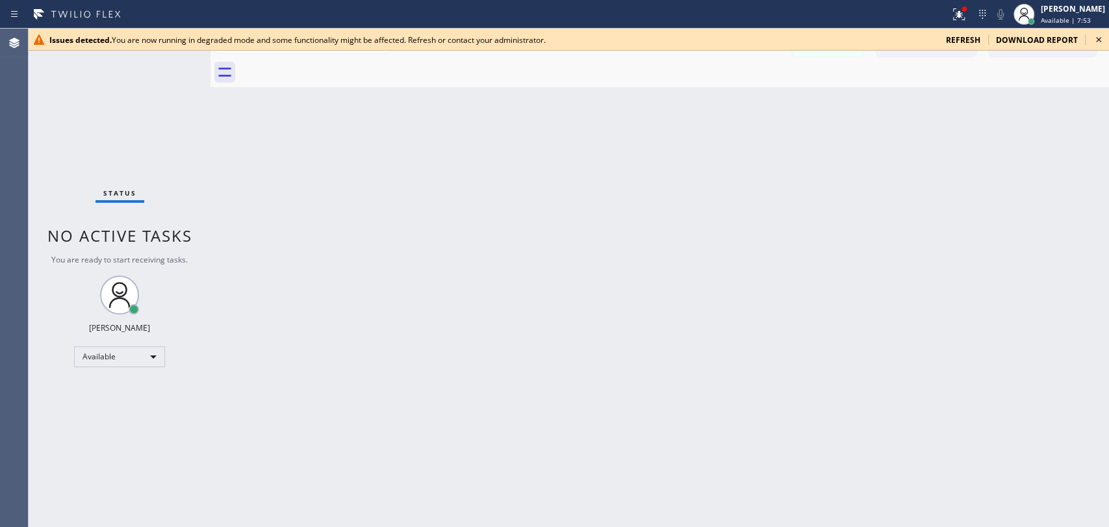
click at [957, 225] on div "Back to Dashboard Change Sender ID Customers Technicians [PERSON_NAME] [DATE] 0…" at bounding box center [660, 278] width 899 height 498
click at [1096, 36] on icon at bounding box center [1099, 40] width 16 height 16
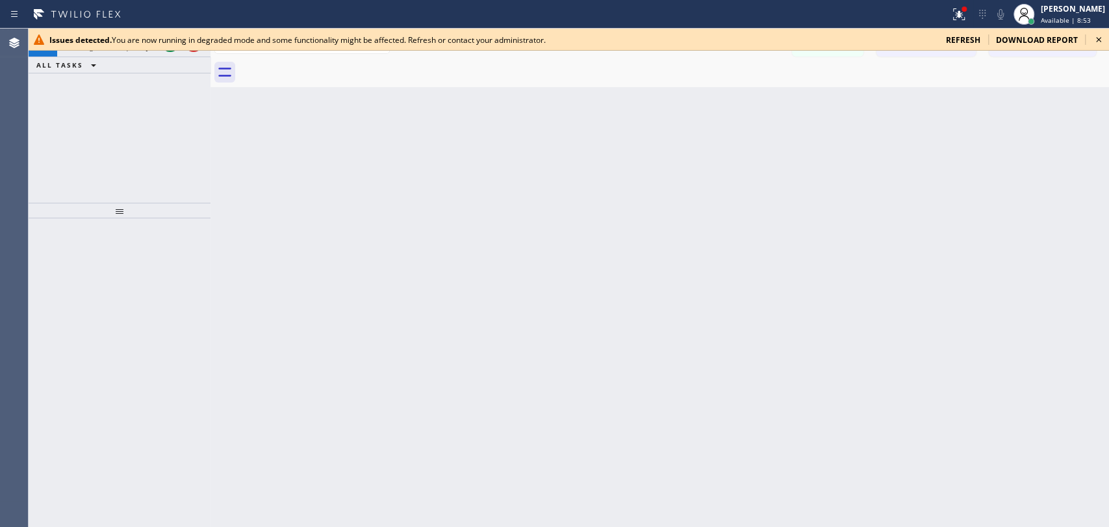
click at [1024, 220] on div "Back to Dashboard Change Sender ID Customers Technicians [PERSON_NAME] [DATE] 0…" at bounding box center [660, 278] width 899 height 498
click at [1101, 39] on icon at bounding box center [1099, 40] width 16 height 16
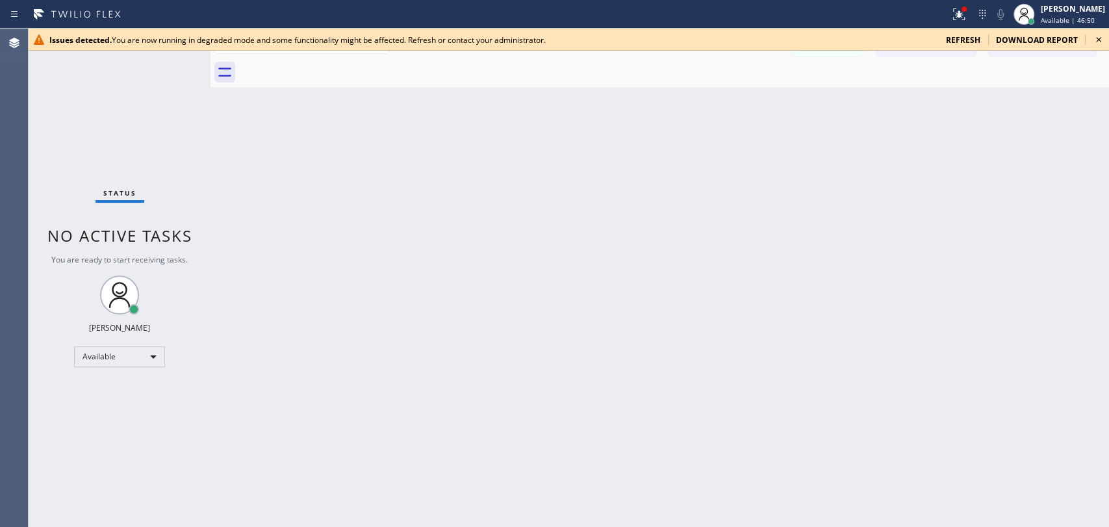
click at [1101, 38] on icon at bounding box center [1099, 40] width 16 height 16
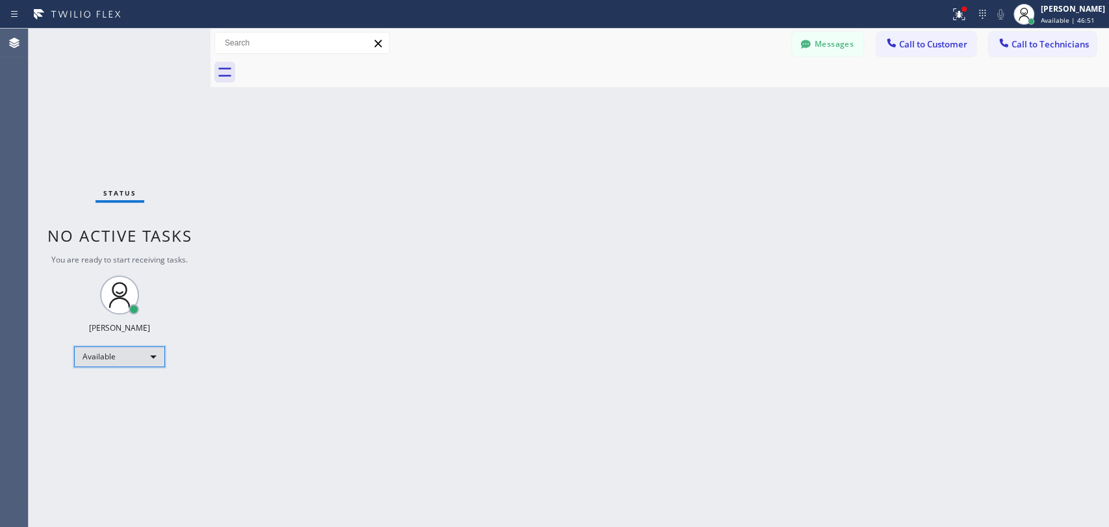
click at [129, 352] on div "Available" at bounding box center [119, 356] width 91 height 21
click at [130, 374] on li "Offline" at bounding box center [119, 374] width 88 height 16
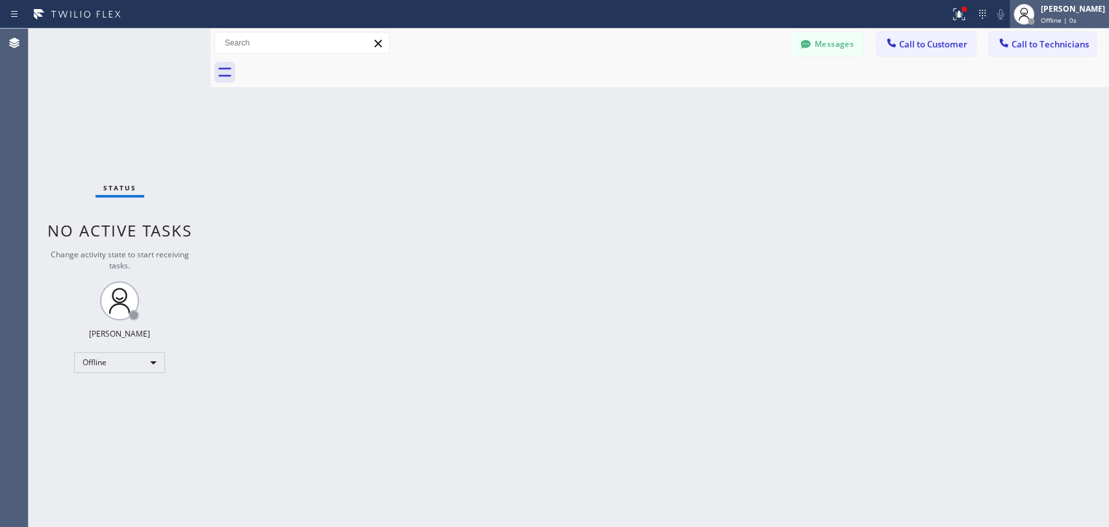
click at [1028, 22] on div at bounding box center [1024, 14] width 29 height 29
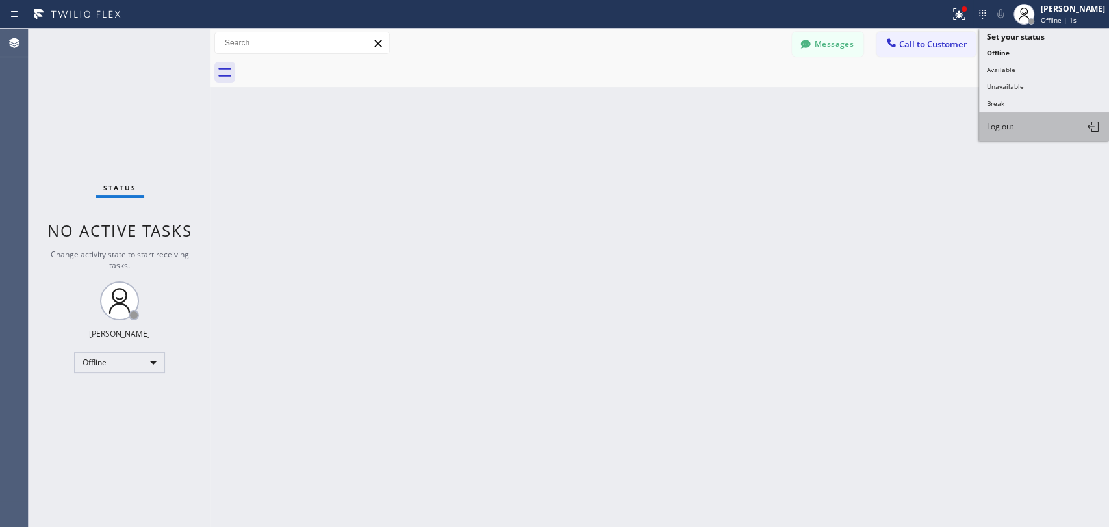
click at [1023, 120] on button "Log out" at bounding box center [1044, 126] width 130 height 29
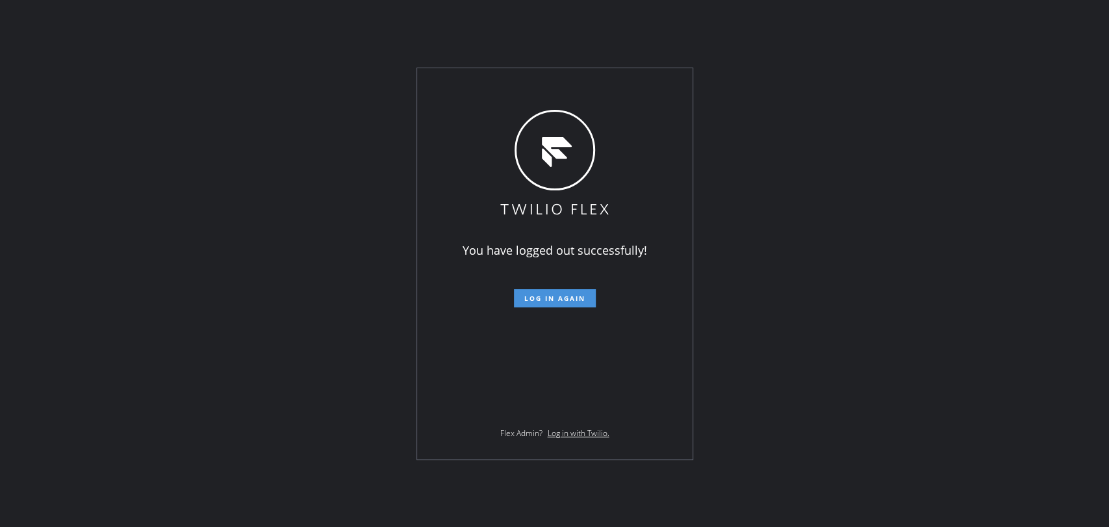
click at [561, 298] on span "Log in again" at bounding box center [554, 298] width 61 height 9
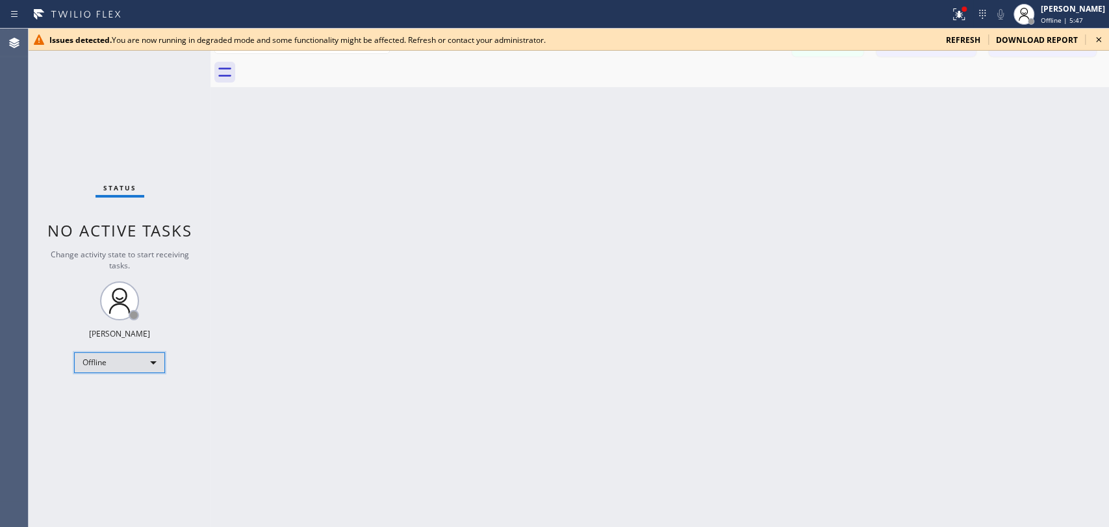
click at [135, 368] on div "Offline" at bounding box center [119, 362] width 91 height 21
click at [131, 393] on li "Available" at bounding box center [119, 395] width 88 height 16
click at [998, 40] on icon at bounding box center [1099, 40] width 16 height 16
click at [1100, 41] on icon at bounding box center [1098, 39] width 5 height 5
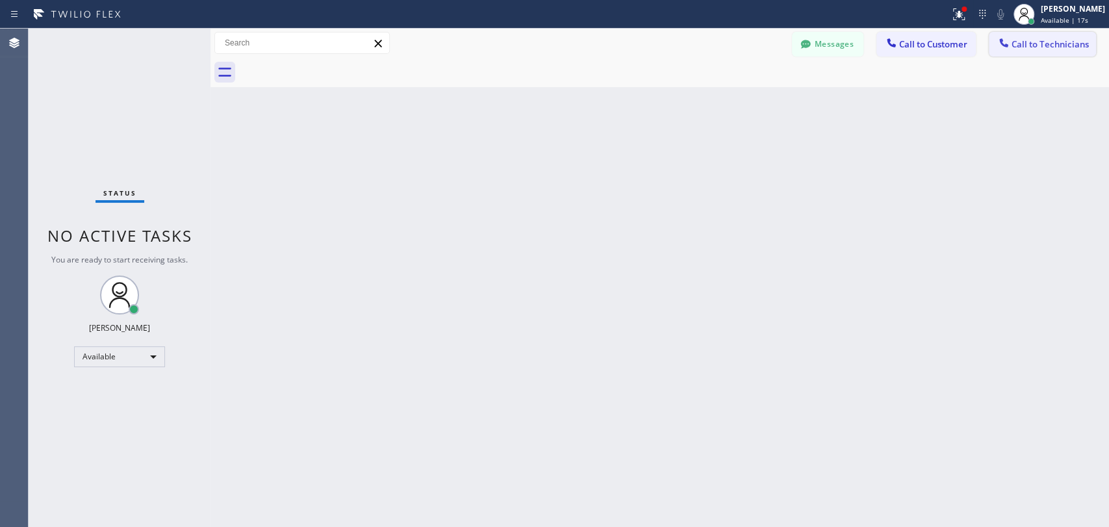
click at [1037, 37] on button "Call to Technicians" at bounding box center [1042, 44] width 107 height 25
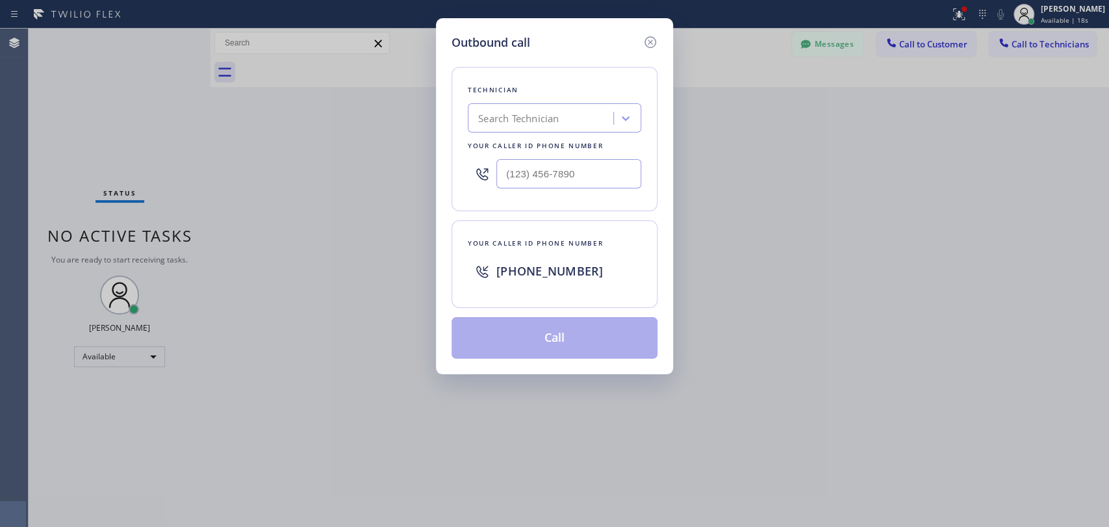
click at [524, 117] on div "Search Technician" at bounding box center [518, 118] width 81 height 15
type input "sevak"
click at [558, 142] on div "[PERSON_NAME]" at bounding box center [555, 145] width 174 height 23
type input "[PHONE_NUMBER]"
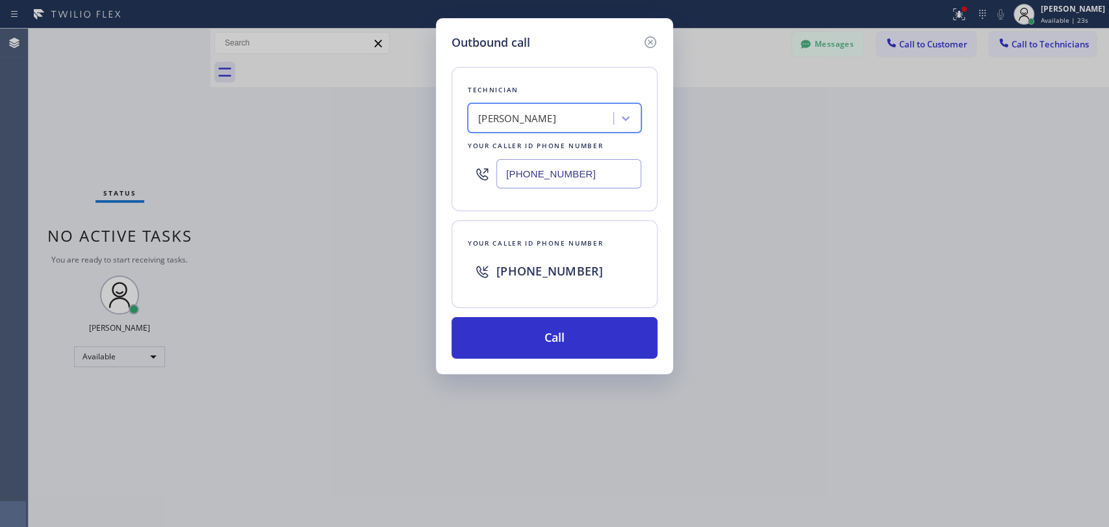
click at [534, 340] on button "Call" at bounding box center [555, 338] width 206 height 42
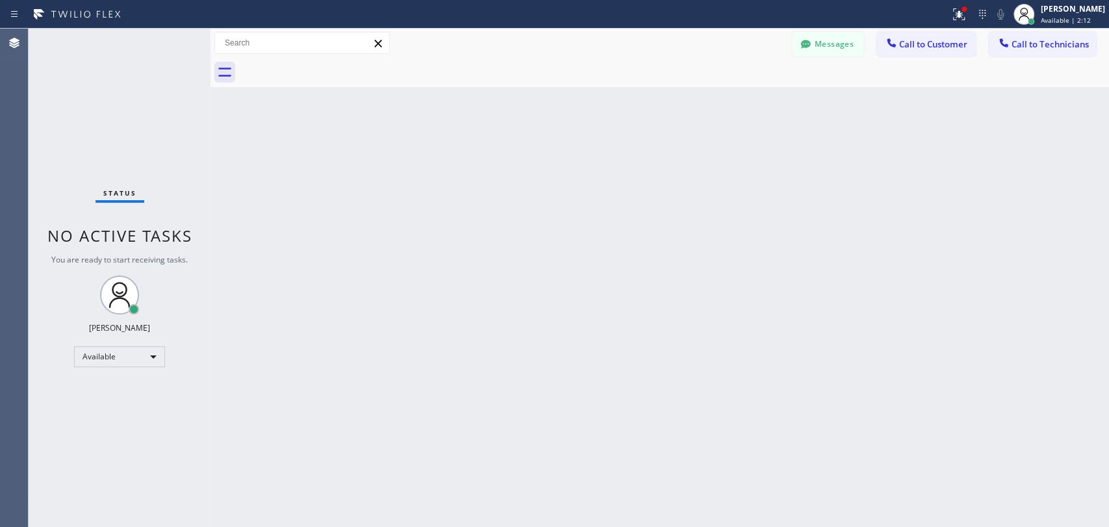
drag, startPoint x: 953, startPoint y: 233, endPoint x: 795, endPoint y: 144, distance: 181.8
click at [953, 233] on div "Back to Dashboard Change Sender ID Customers Technicians [PERSON_NAME] [DATE] 0…" at bounding box center [660, 278] width 899 height 498
